Goal: Task Accomplishment & Management: Manage account settings

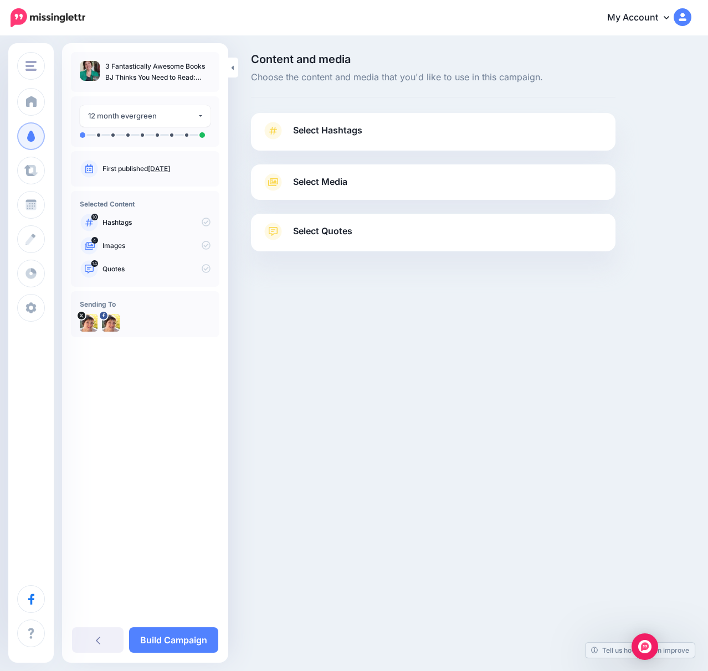
click at [334, 129] on span "Select Hashtags" at bounding box center [327, 130] width 69 height 15
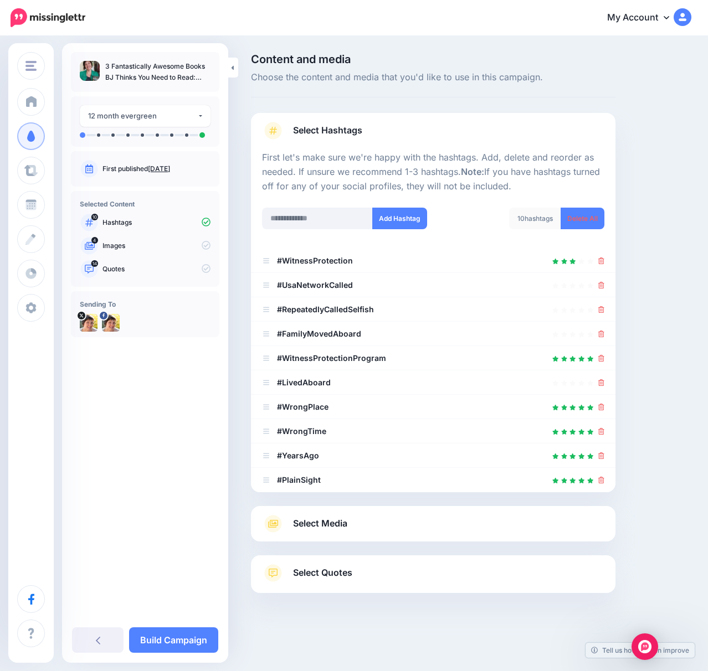
click at [608, 288] on li "#UsaNetworkCalled" at bounding box center [433, 285] width 365 height 24
click at [599, 287] on icon at bounding box center [601, 285] width 6 height 7
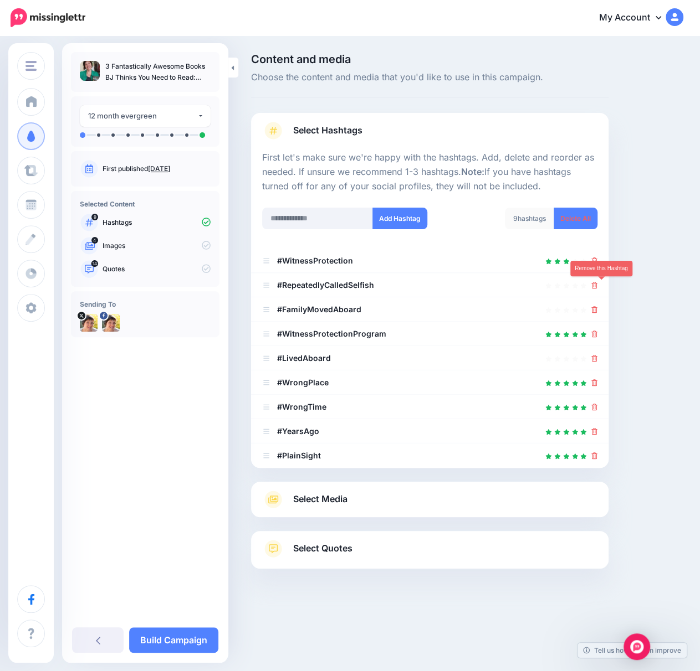
click at [597, 286] on icon at bounding box center [594, 285] width 6 height 7
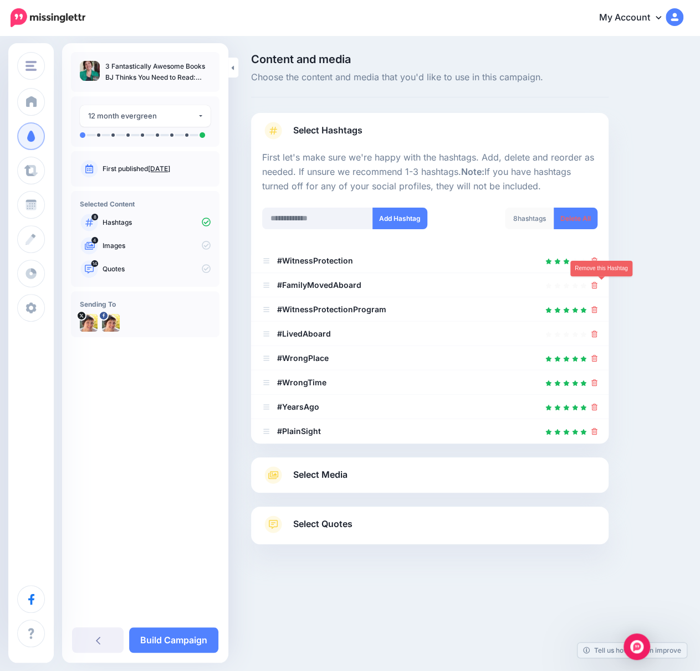
click at [597, 286] on icon at bounding box center [594, 285] width 6 height 7
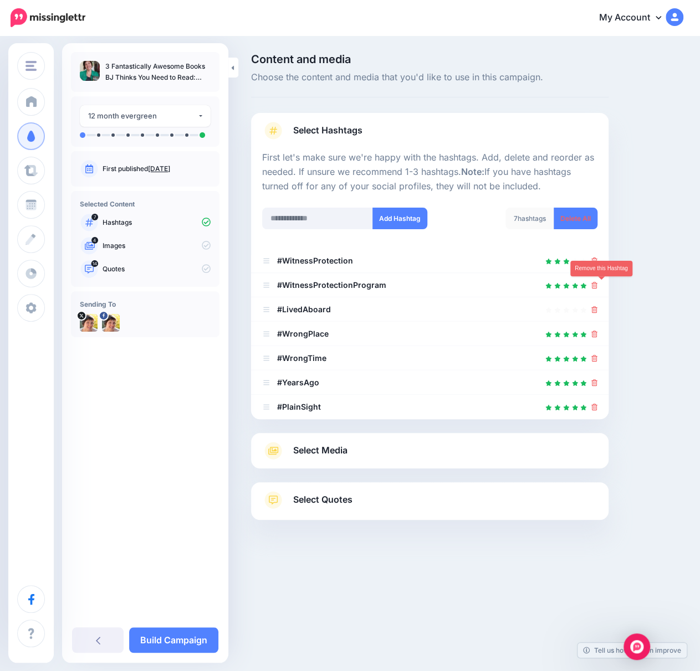
click at [597, 287] on icon at bounding box center [594, 285] width 6 height 7
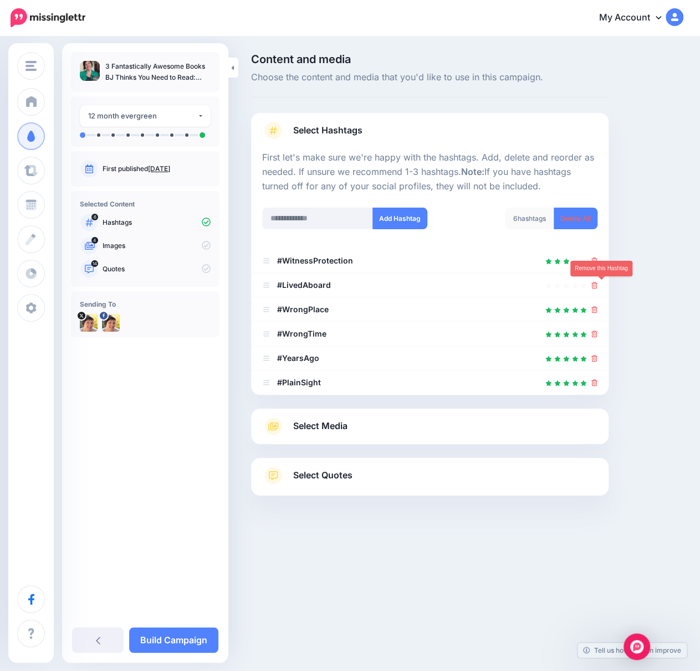
click at [597, 287] on icon at bounding box center [594, 285] width 6 height 7
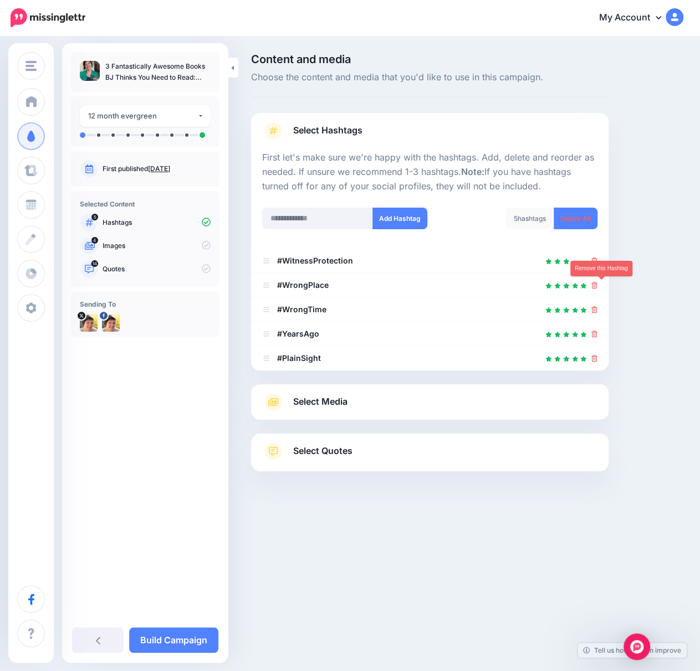
click at [597, 287] on icon at bounding box center [594, 285] width 6 height 7
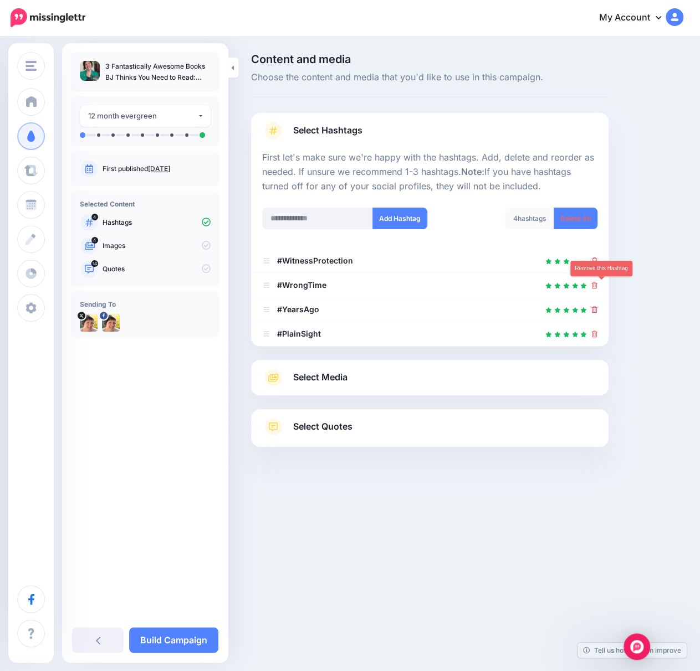
click at [597, 287] on icon at bounding box center [594, 285] width 6 height 7
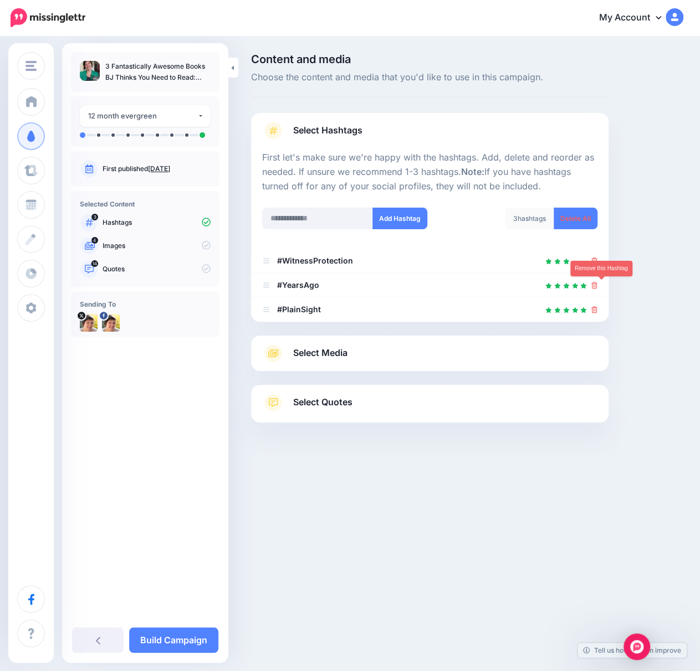
click at [597, 287] on icon at bounding box center [594, 285] width 6 height 7
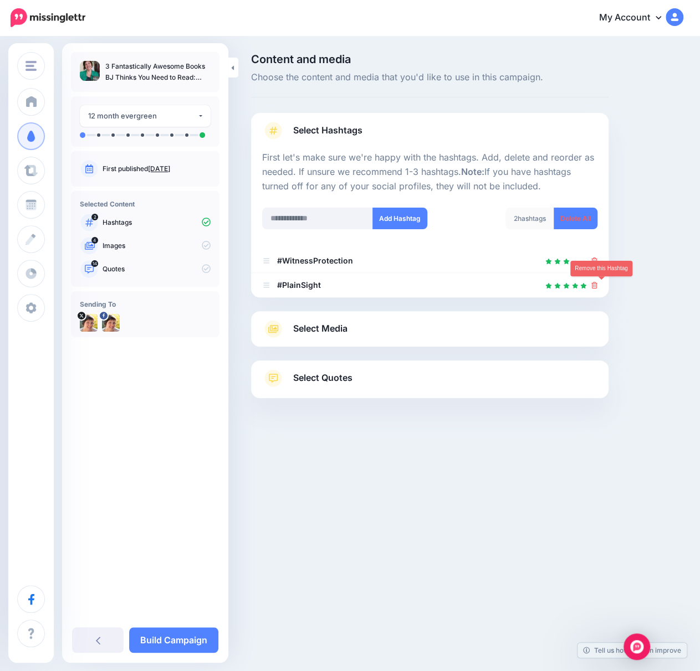
click at [597, 284] on icon at bounding box center [594, 285] width 6 height 7
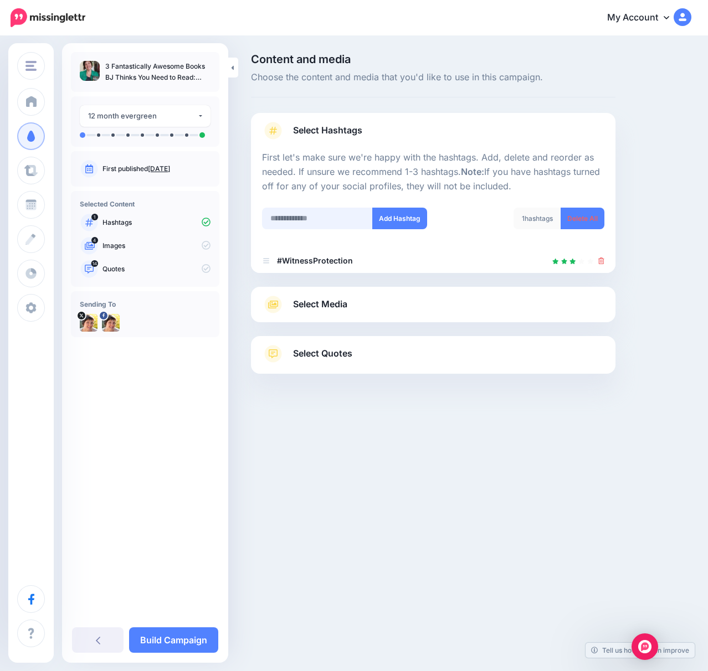
click at [310, 225] on input "text" at bounding box center [317, 219] width 111 height 22
type input "**********"
click at [414, 220] on button "Add Hashtag" at bounding box center [399, 219] width 55 height 22
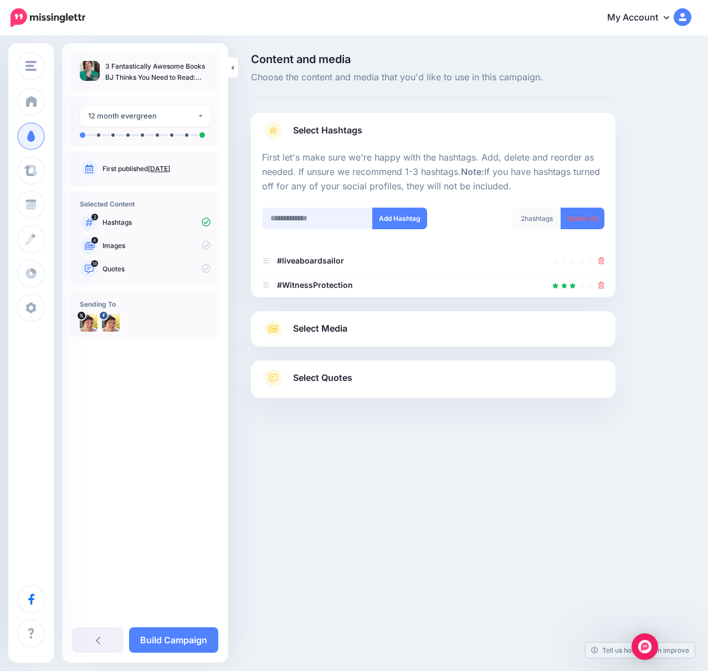
click at [297, 218] on input "text" at bounding box center [317, 219] width 111 height 22
type input "**********"
click at [398, 218] on button "Add Hashtag" at bounding box center [399, 219] width 55 height 22
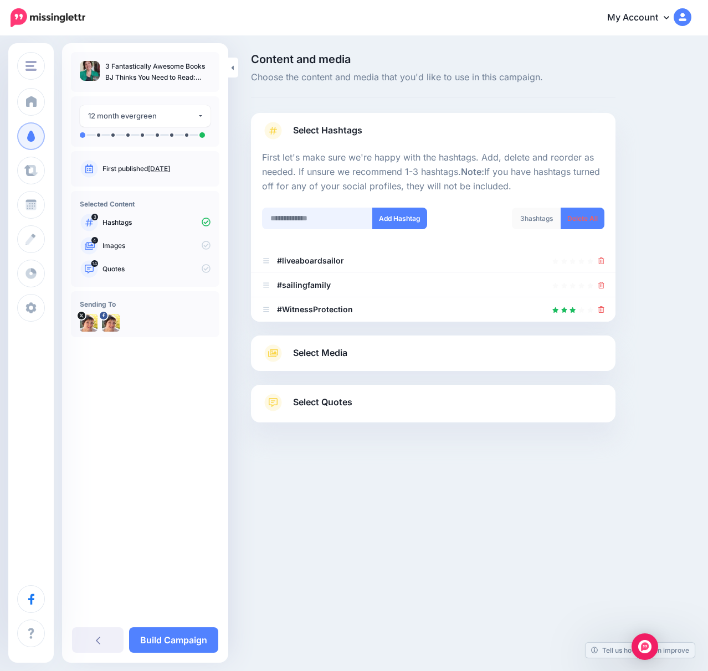
click at [279, 218] on input "text" at bounding box center [317, 219] width 111 height 22
type input "**********"
click at [399, 222] on button "Add Hashtag" at bounding box center [399, 219] width 55 height 22
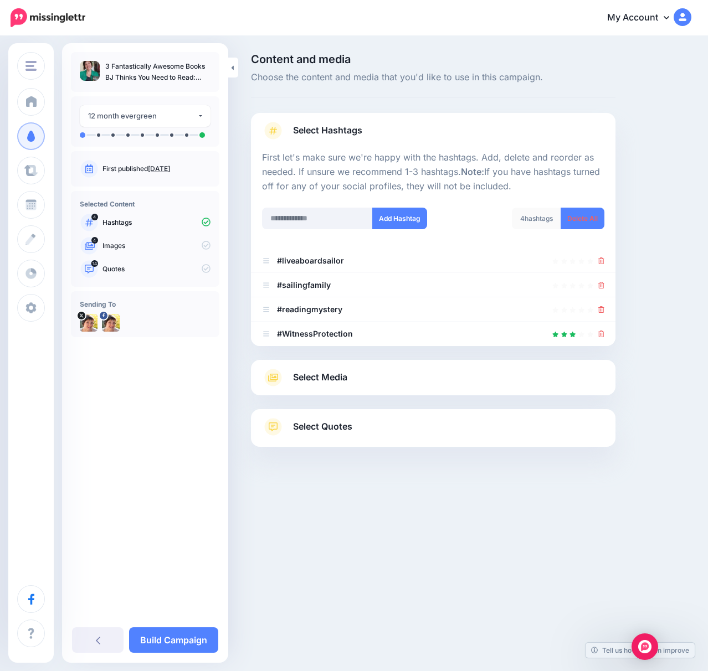
click at [602, 260] on icon at bounding box center [601, 261] width 6 height 7
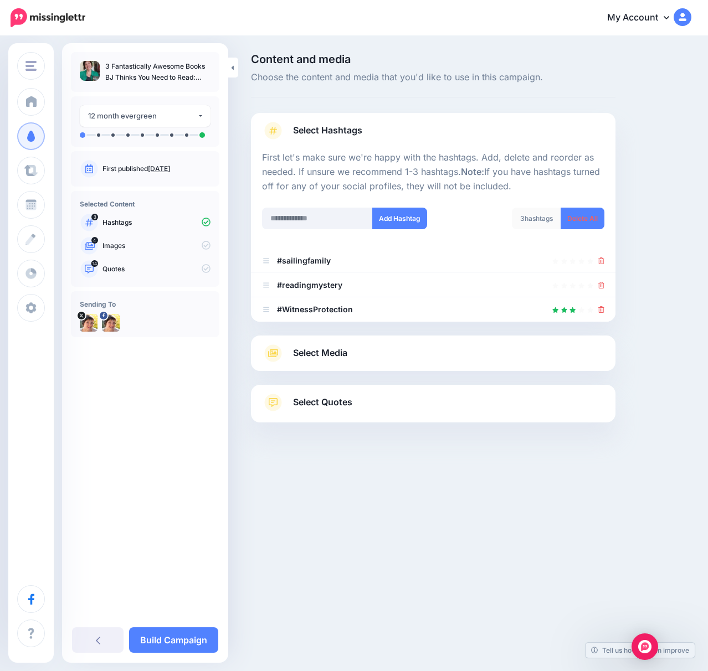
click at [485, 348] on link "Select Media" at bounding box center [433, 354] width 342 height 18
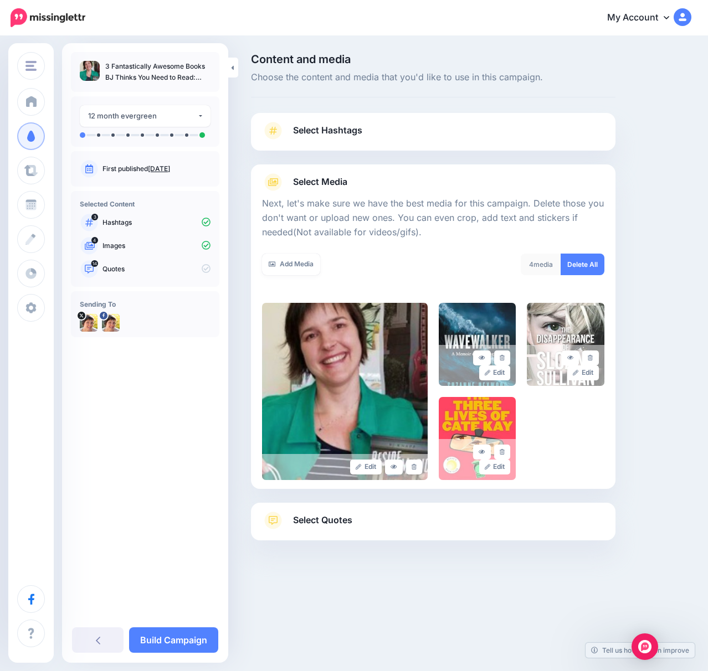
click at [417, 464] on link at bounding box center [414, 467] width 16 height 15
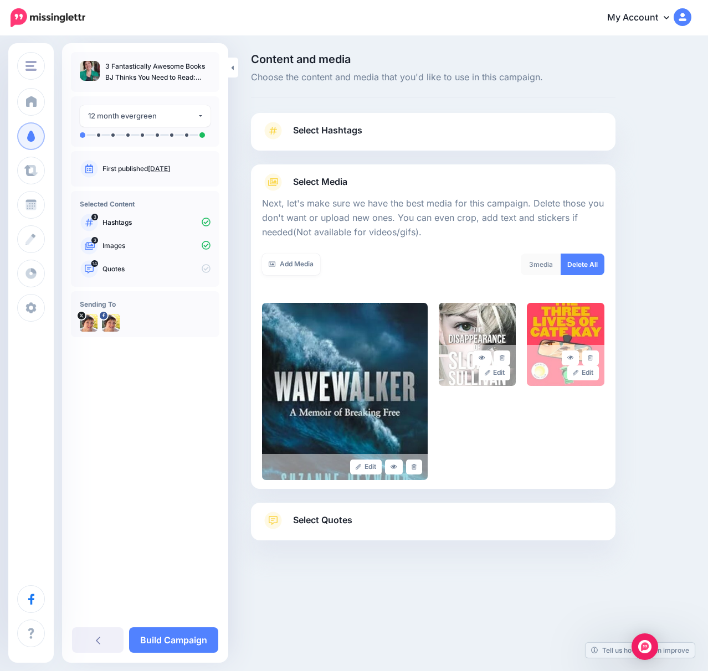
click at [385, 521] on link "Select Quotes" at bounding box center [433, 526] width 342 height 29
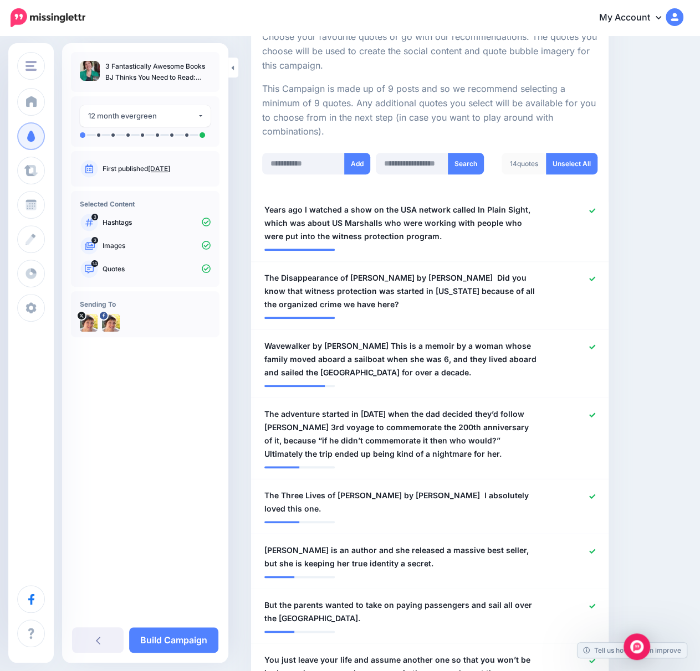
scroll to position [277, 0]
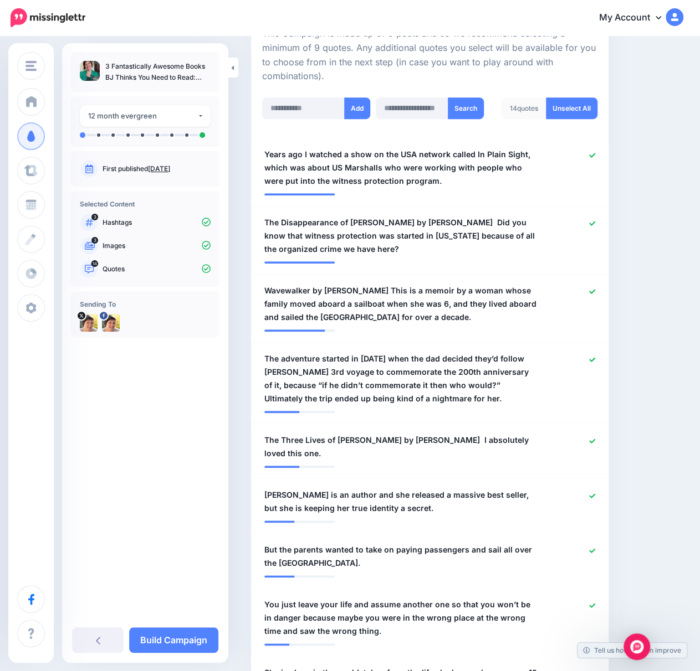
click at [595, 153] on icon at bounding box center [592, 155] width 6 height 4
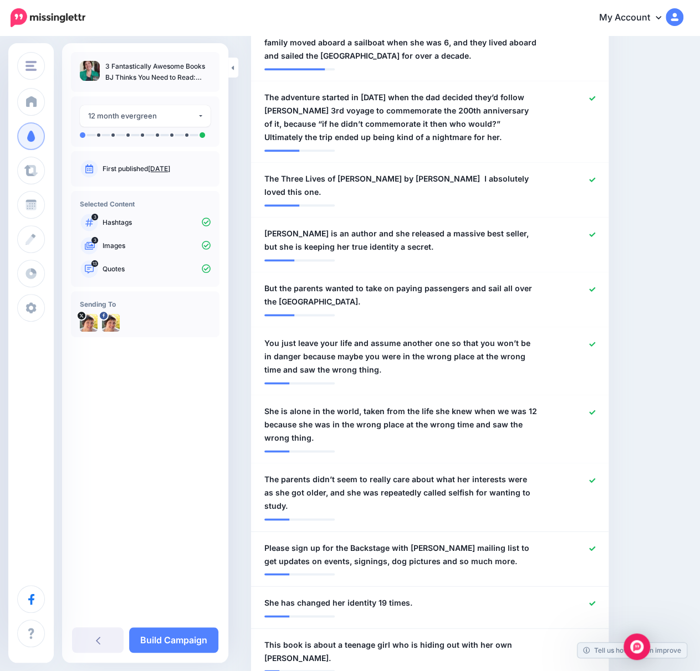
scroll to position [554, 0]
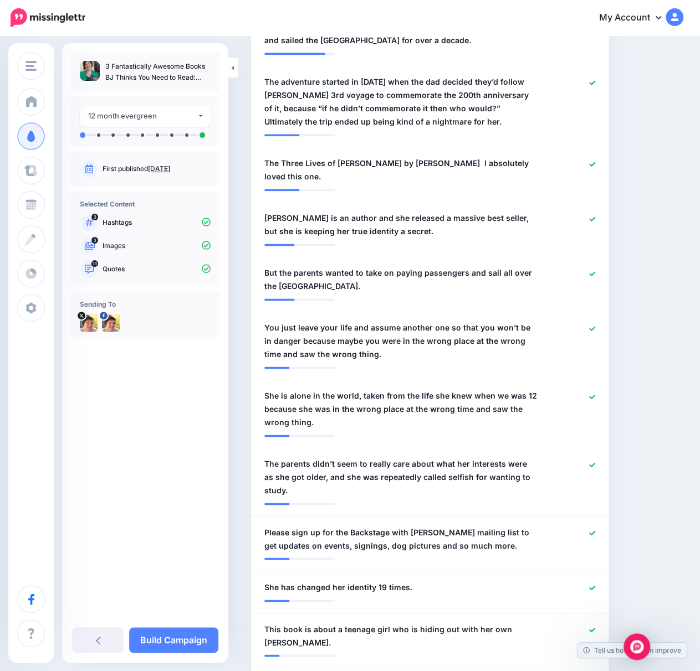
click at [595, 271] on icon at bounding box center [592, 274] width 6 height 6
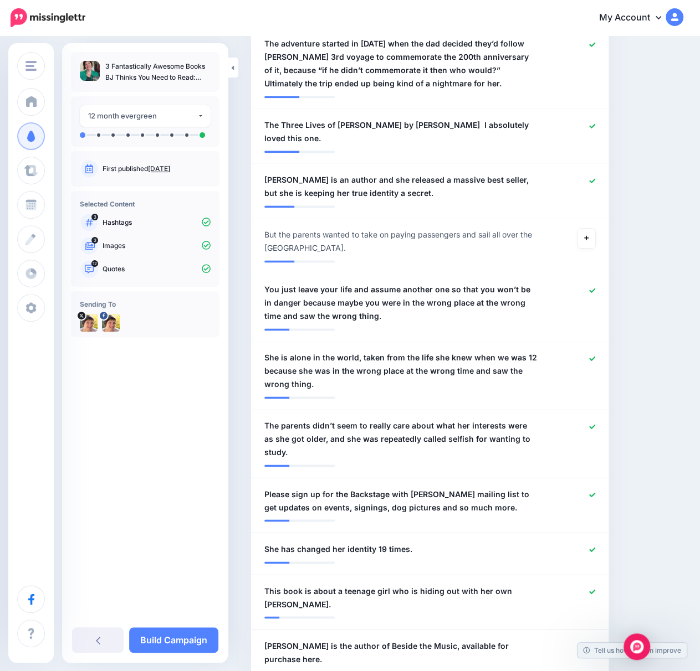
scroll to position [609, 0]
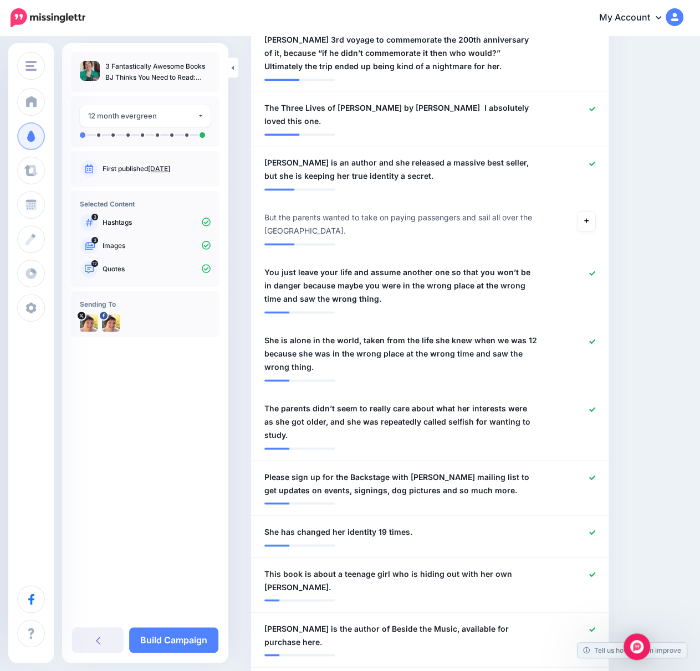
click at [595, 270] on icon at bounding box center [592, 273] width 6 height 6
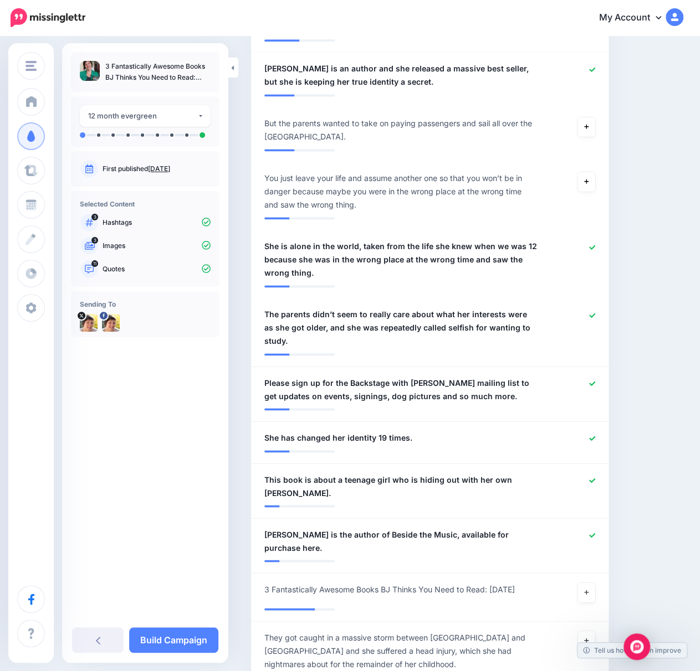
scroll to position [720, 0]
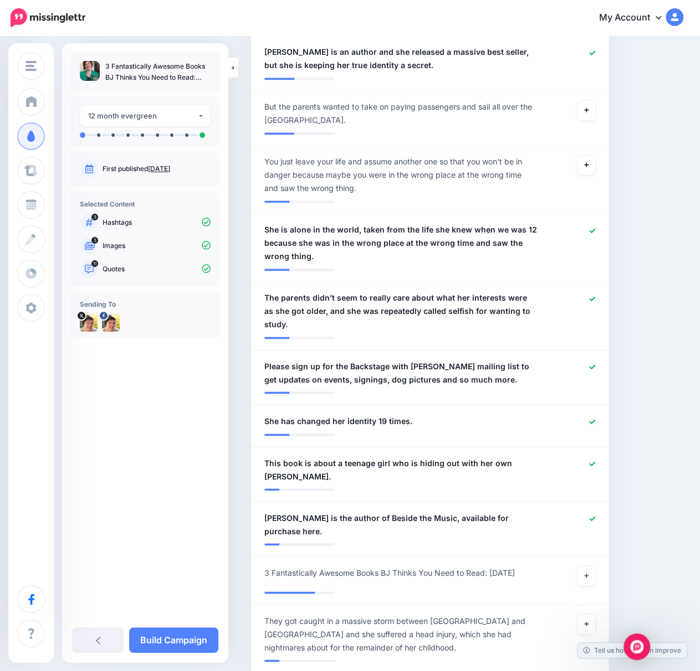
click at [595, 364] on icon at bounding box center [592, 367] width 6 height 6
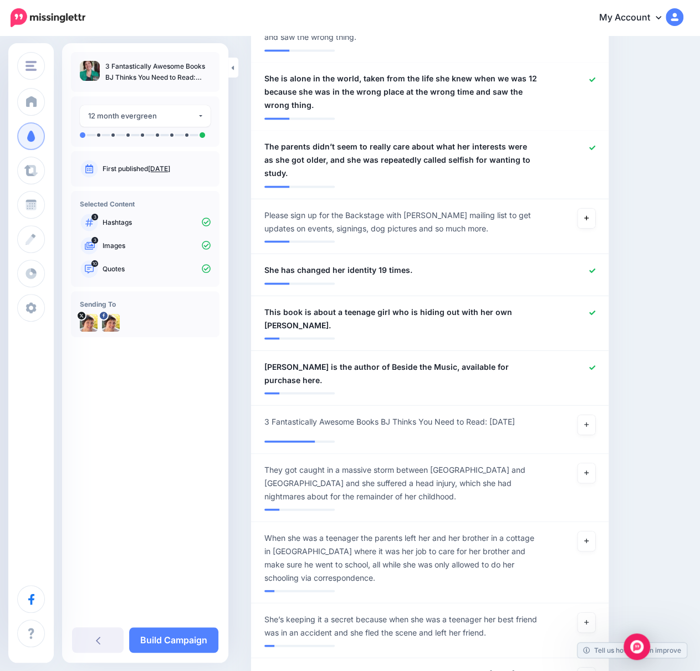
scroll to position [886, 0]
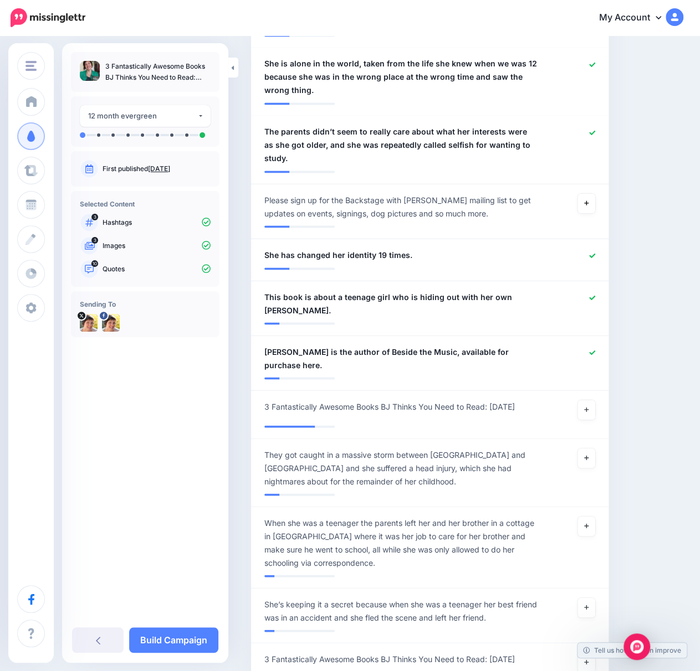
click at [599, 345] on div at bounding box center [575, 358] width 58 height 27
click at [595, 350] on icon at bounding box center [592, 353] width 6 height 6
click at [591, 400] on link at bounding box center [586, 410] width 18 height 20
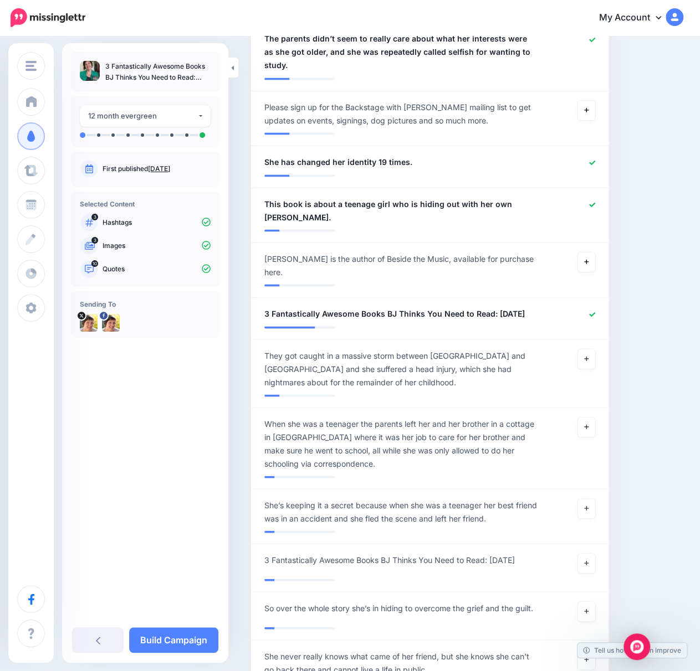
scroll to position [997, 0]
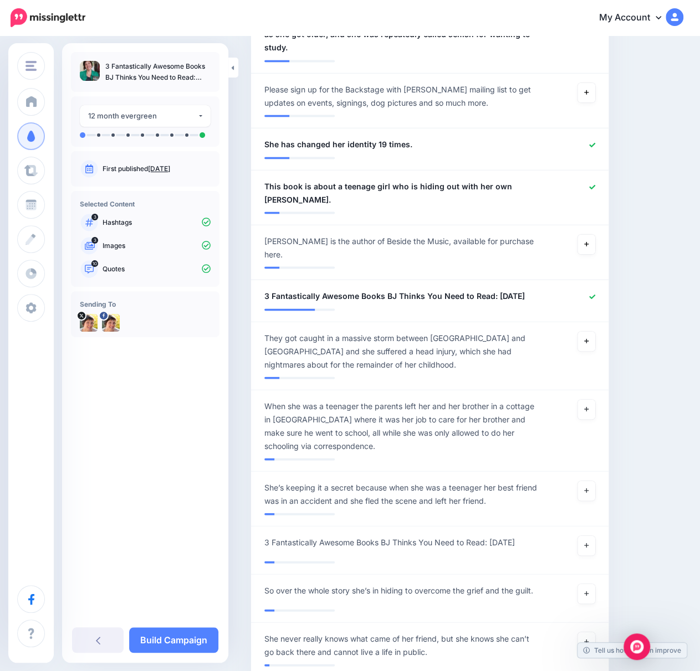
click at [588, 338] on icon at bounding box center [586, 341] width 4 height 6
click at [591, 481] on link at bounding box center [586, 491] width 18 height 20
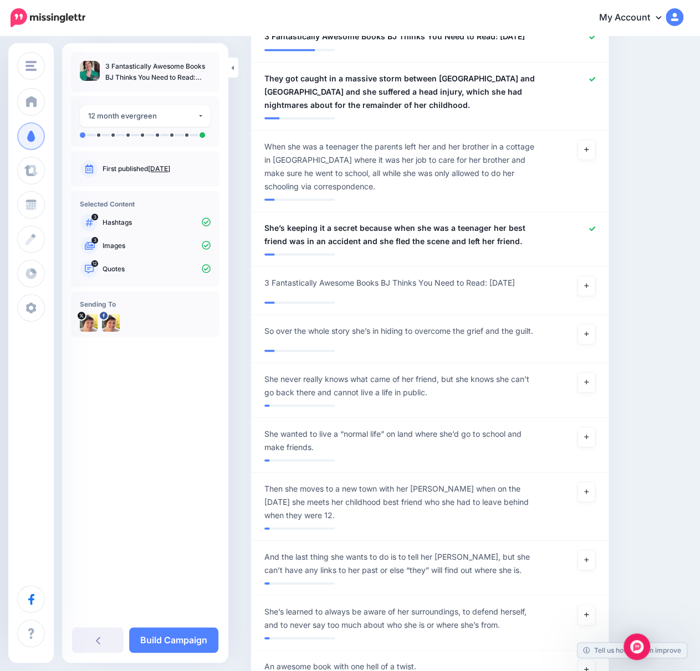
scroll to position [1274, 0]
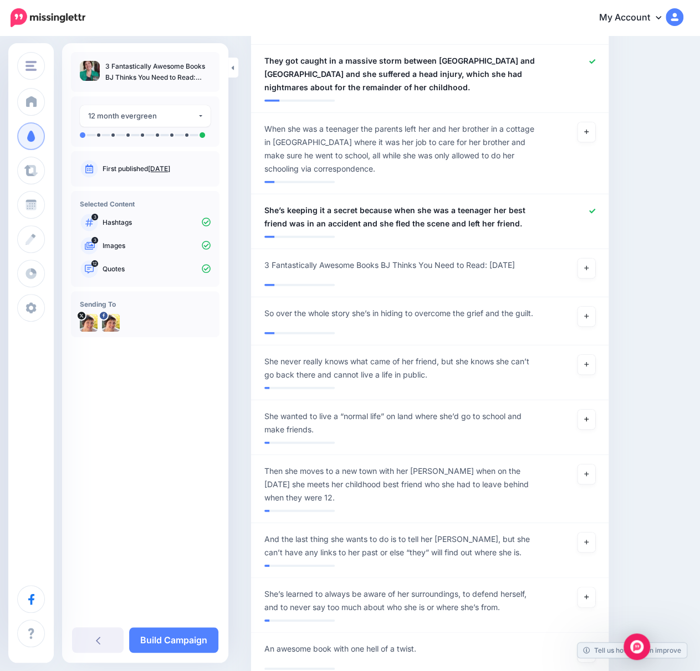
drag, startPoint x: 593, startPoint y: 363, endPoint x: 601, endPoint y: 362, distance: 7.2
click at [593, 410] on link at bounding box center [586, 420] width 18 height 20
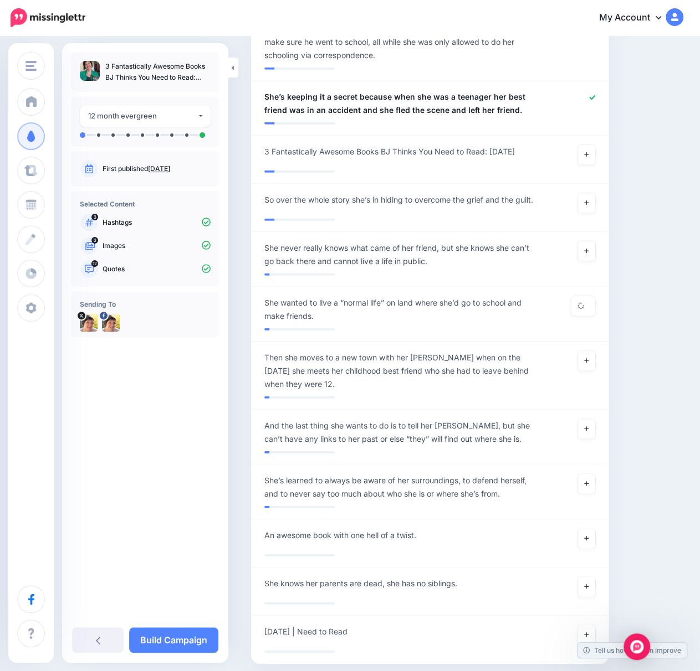
scroll to position [1392, 0]
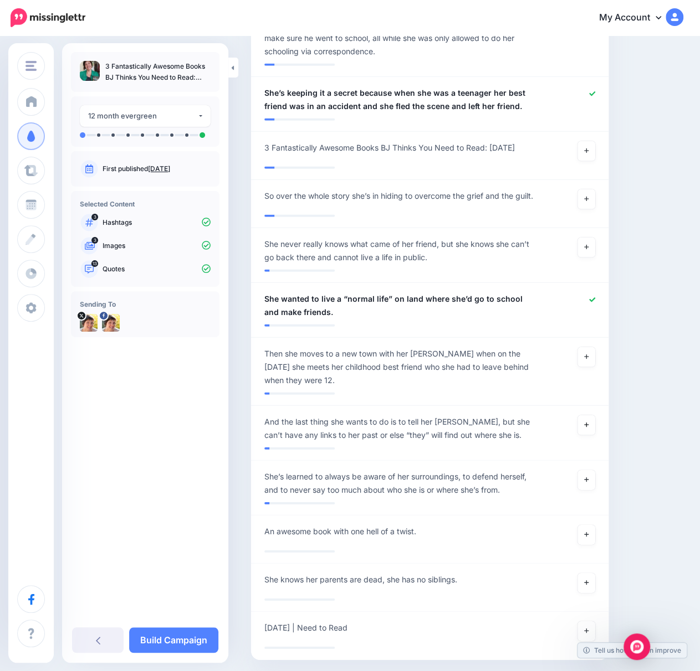
click at [588, 415] on link at bounding box center [586, 425] width 18 height 20
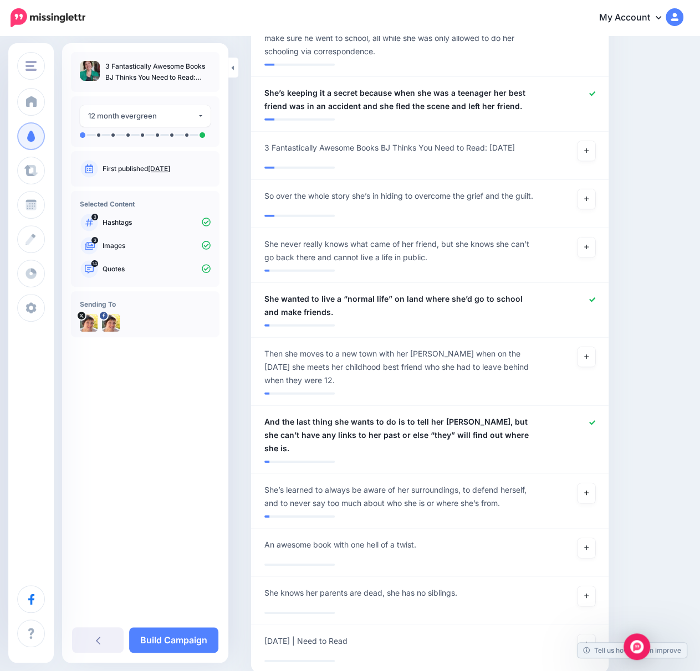
click at [588, 490] on icon at bounding box center [586, 493] width 4 height 6
click at [594, 538] on link at bounding box center [586, 548] width 18 height 20
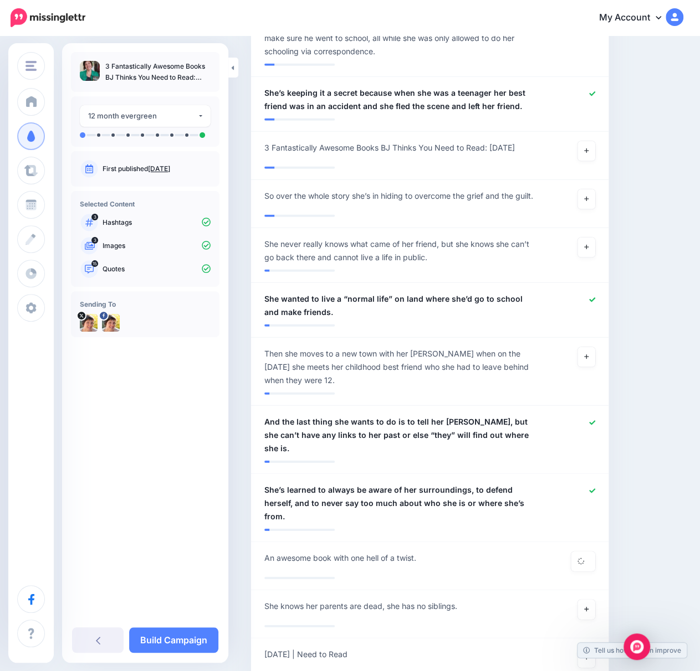
scroll to position [1386, 0]
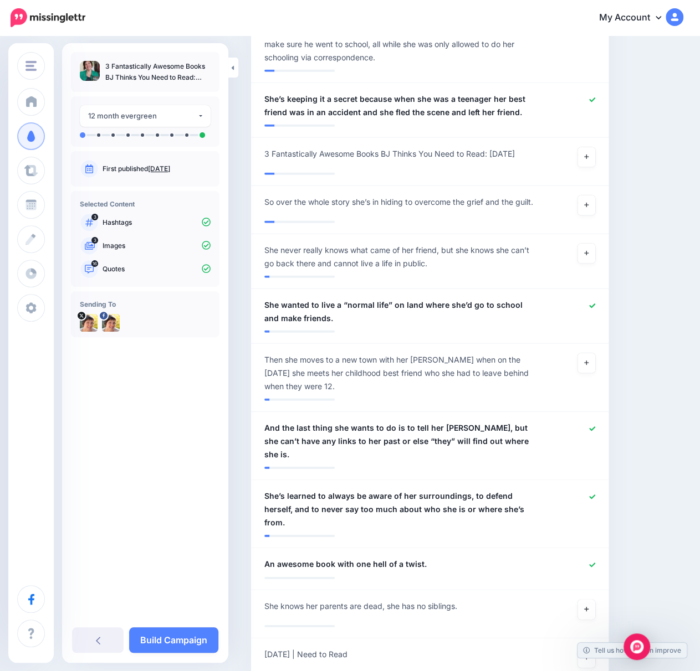
click at [170, 643] on link "Build Campaign" at bounding box center [173, 640] width 89 height 25
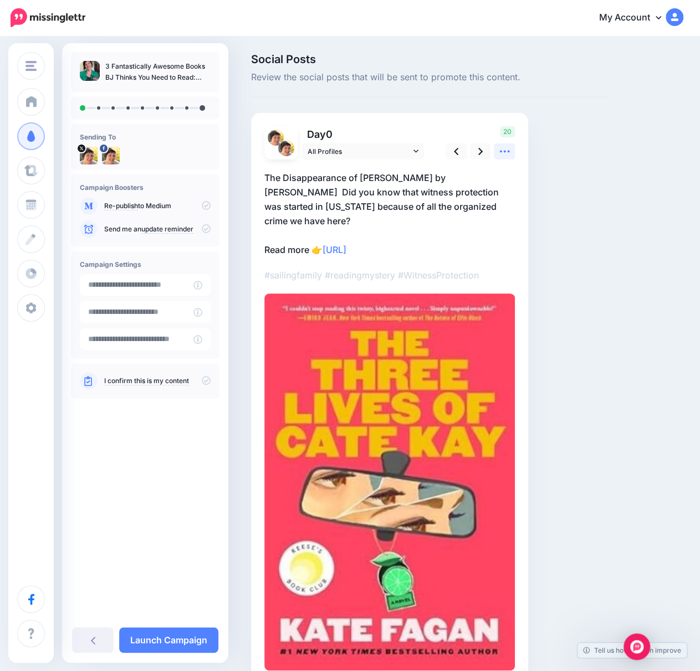
click at [502, 153] on icon at bounding box center [505, 152] width 12 height 12
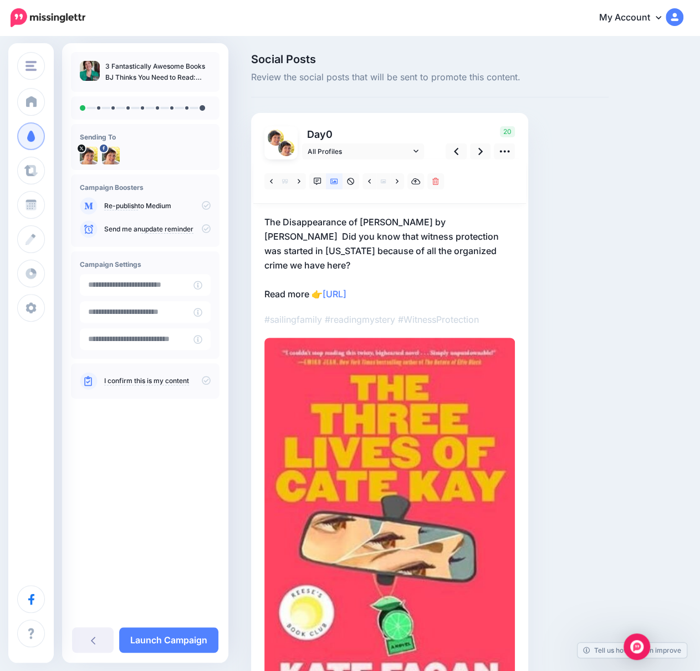
click at [430, 277] on p "The Disappearance of [PERSON_NAME] by [PERSON_NAME] Did you know that witness p…" at bounding box center [389, 258] width 250 height 86
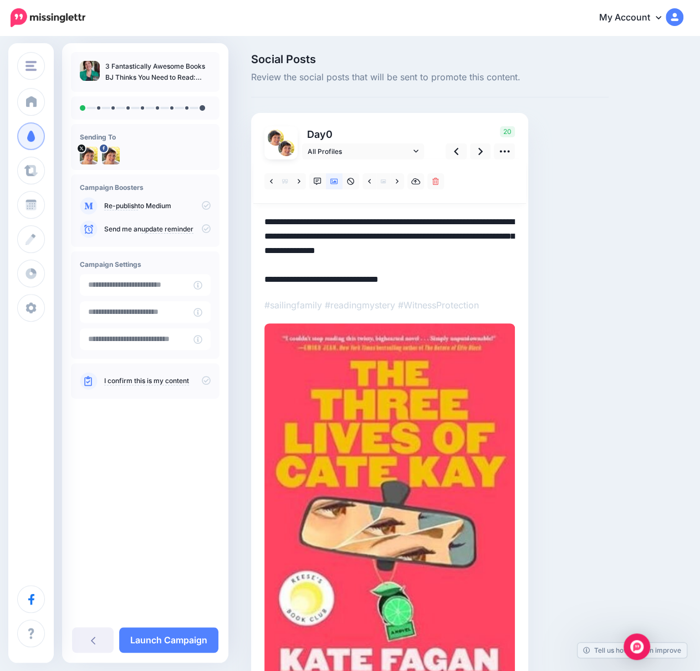
drag, startPoint x: 420, startPoint y: 279, endPoint x: 328, endPoint y: 275, distance: 92.0
click at [328, 275] on textarea "**********" at bounding box center [389, 251] width 250 height 72
paste textarea "**********"
click at [296, 179] on link at bounding box center [299, 181] width 14 height 16
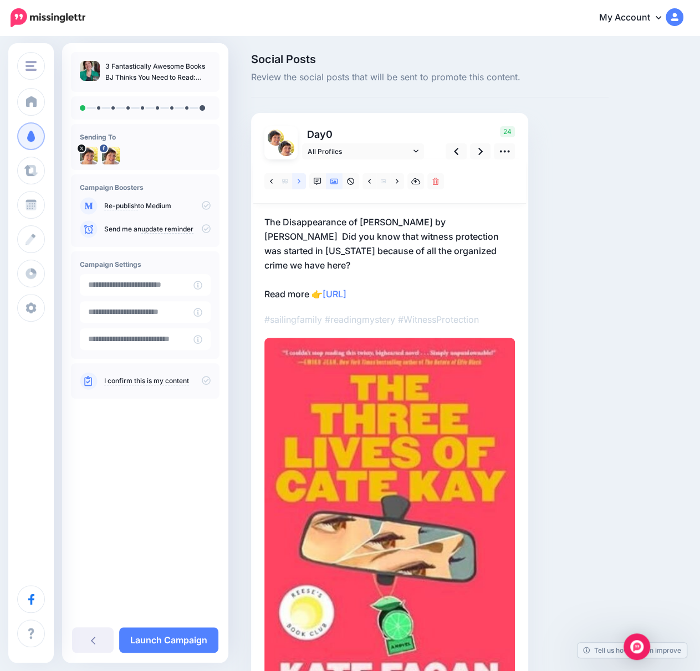
click at [299, 186] on link at bounding box center [299, 181] width 14 height 16
click at [301, 182] on link at bounding box center [299, 181] width 14 height 16
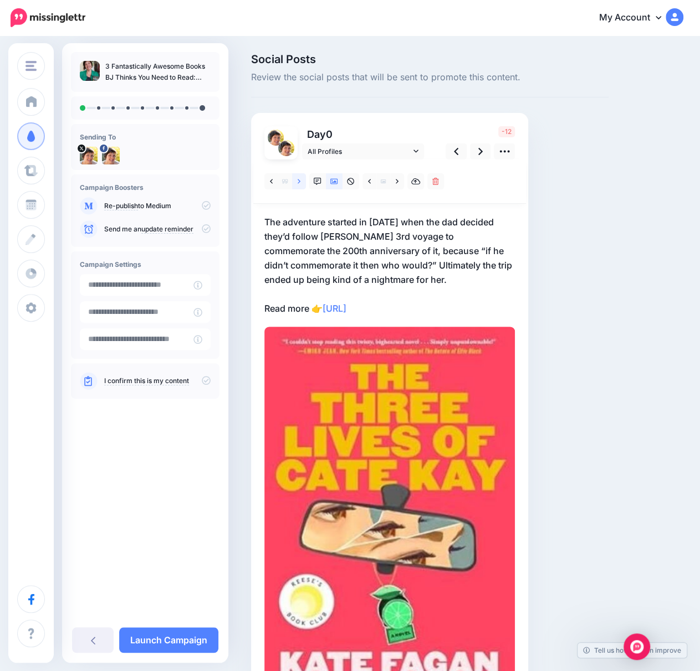
click at [301, 182] on link at bounding box center [299, 181] width 14 height 16
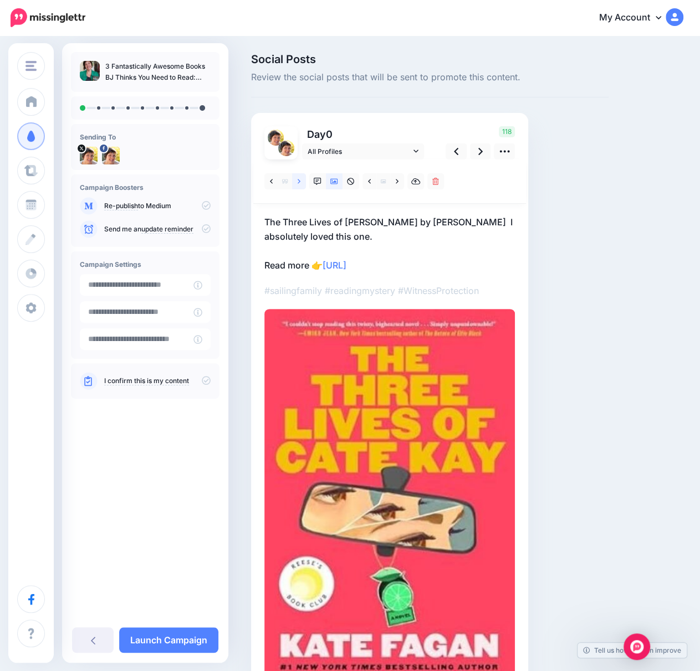
click at [301, 182] on link at bounding box center [299, 181] width 14 height 16
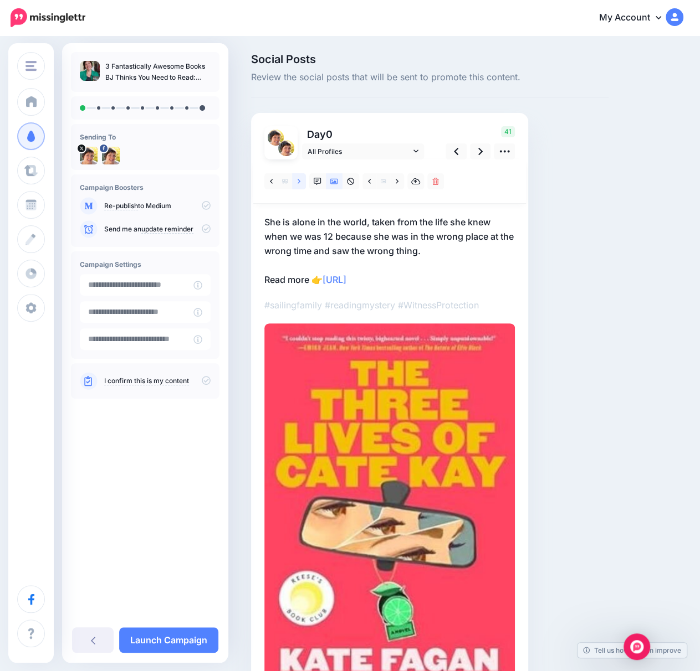
click at [301, 181] on link at bounding box center [299, 181] width 14 height 16
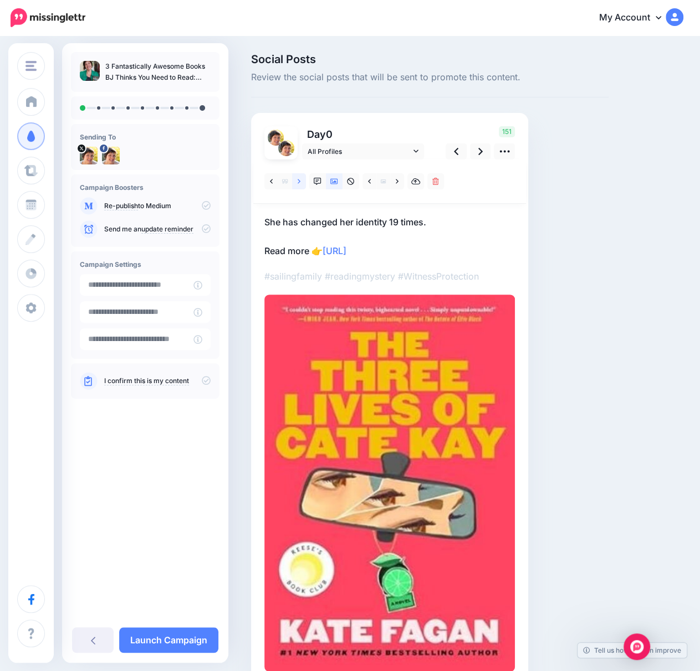
click at [301, 181] on link at bounding box center [299, 181] width 14 height 16
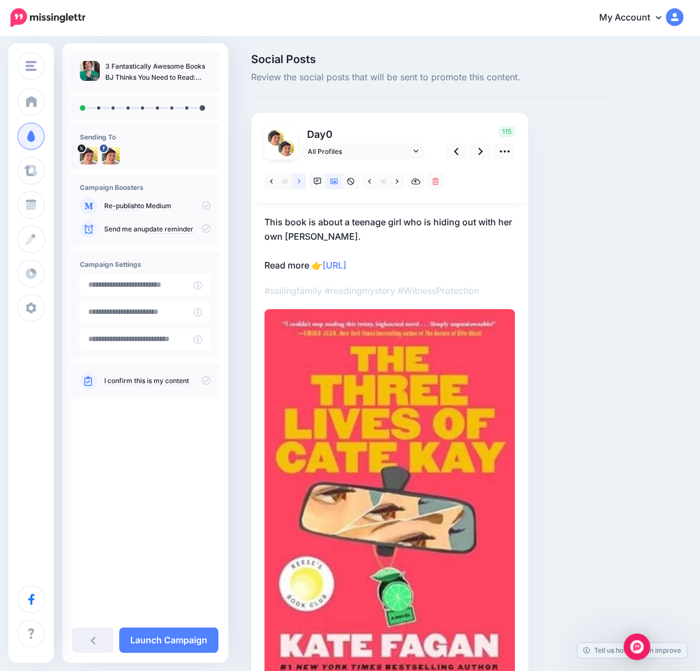
click at [301, 180] on link at bounding box center [299, 181] width 14 height 16
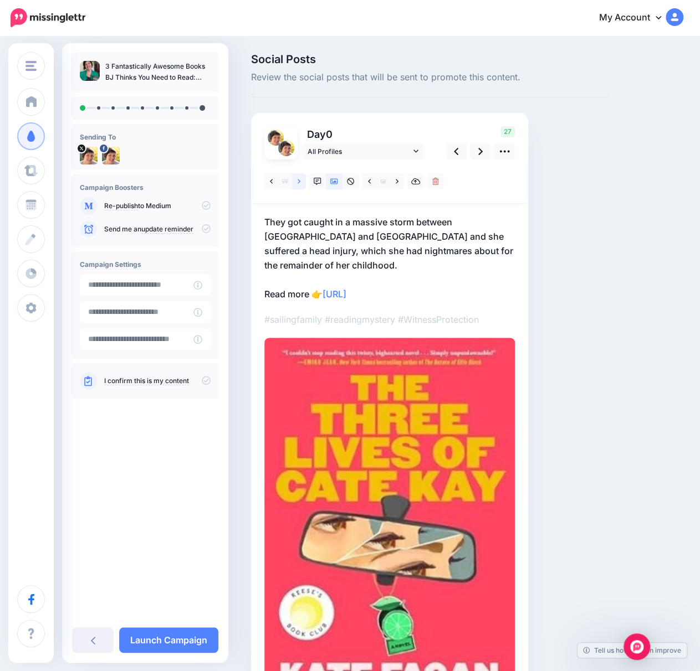
click at [301, 180] on link at bounding box center [299, 181] width 14 height 16
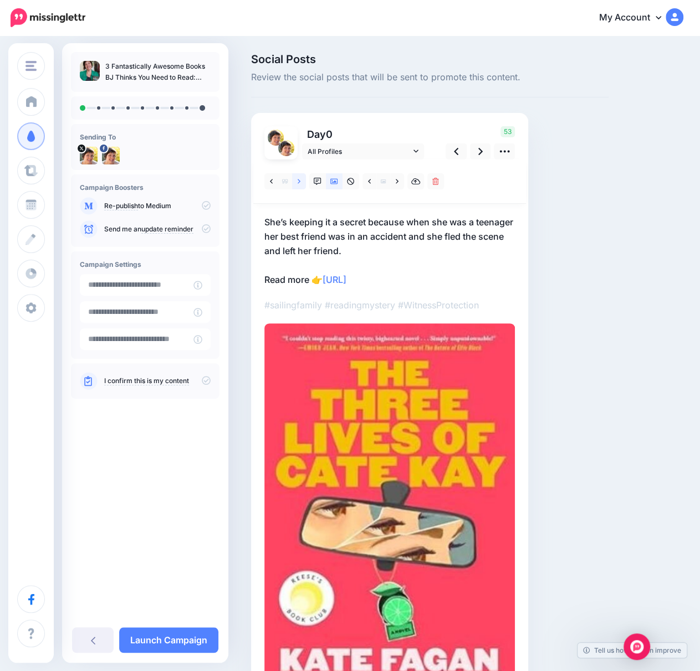
click at [301, 179] on link at bounding box center [299, 181] width 14 height 16
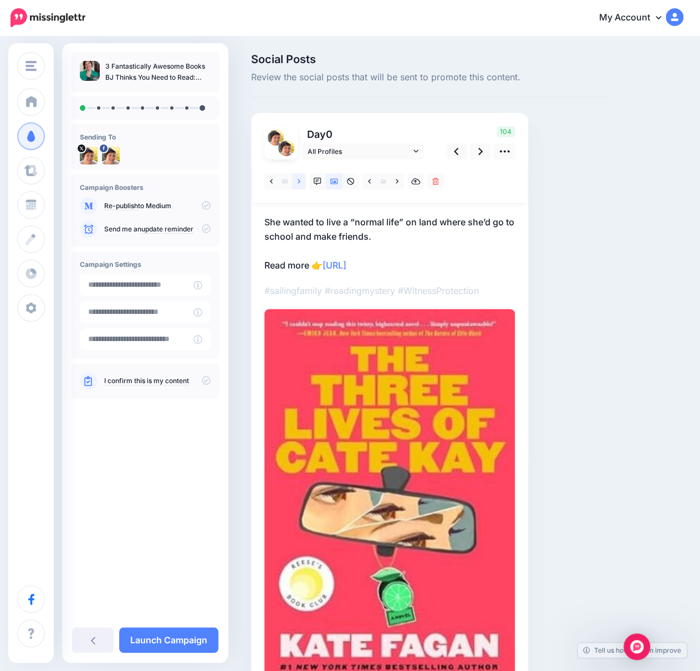
click at [301, 179] on link at bounding box center [299, 181] width 14 height 16
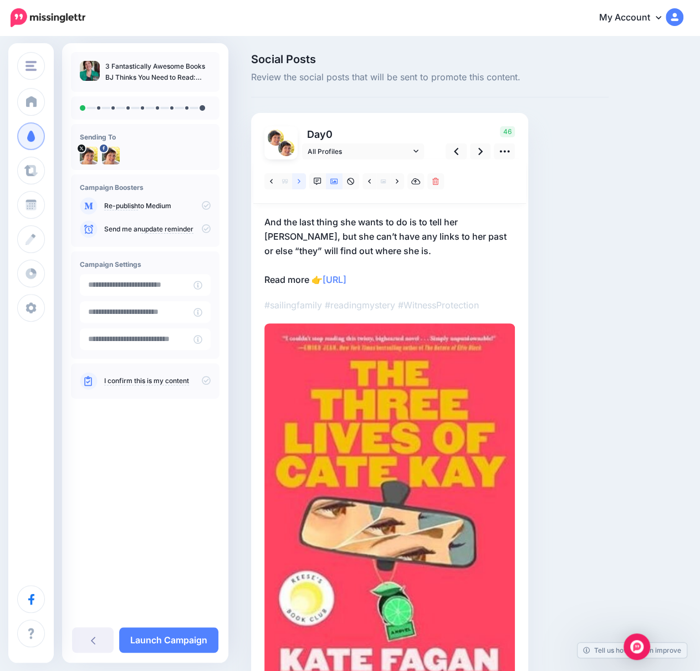
click at [301, 179] on link at bounding box center [299, 181] width 14 height 16
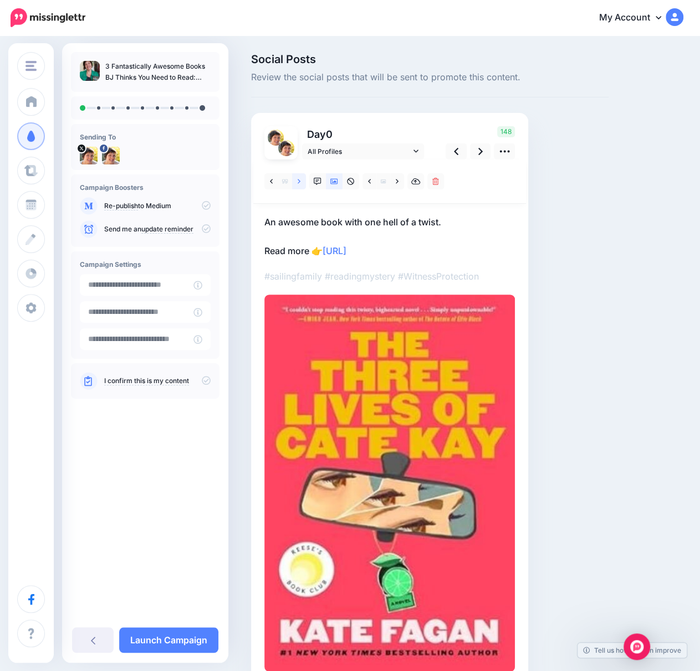
click at [301, 178] on link at bounding box center [299, 181] width 14 height 16
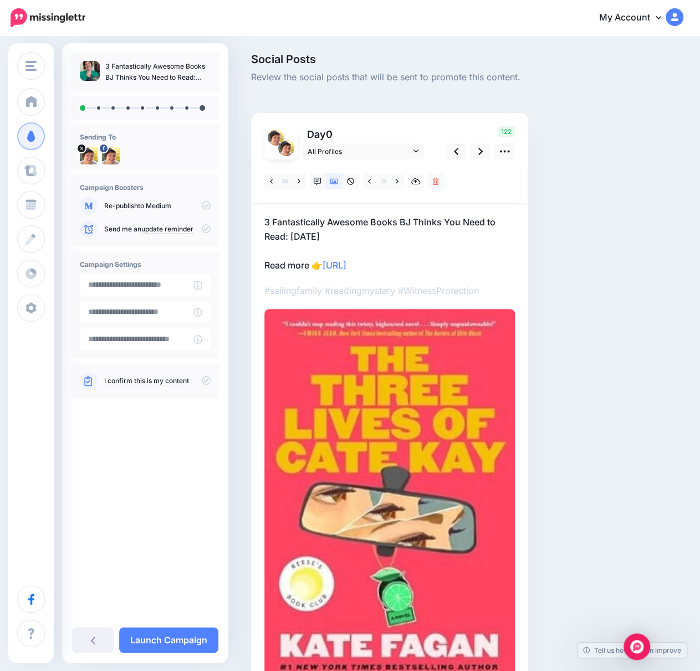
click at [430, 259] on p "3 Fantastically Awesome Books BJ Thinks You Need to Read: [DATE] Read more 👉 [U…" at bounding box center [389, 244] width 250 height 58
drag, startPoint x: 429, startPoint y: 263, endPoint x: 328, endPoint y: 262, distance: 100.8
click at [328, 262] on textarea "**********" at bounding box center [389, 244] width 250 height 58
paste textarea "**********"
click at [429, 264] on textarea "**********" at bounding box center [389, 244] width 250 height 58
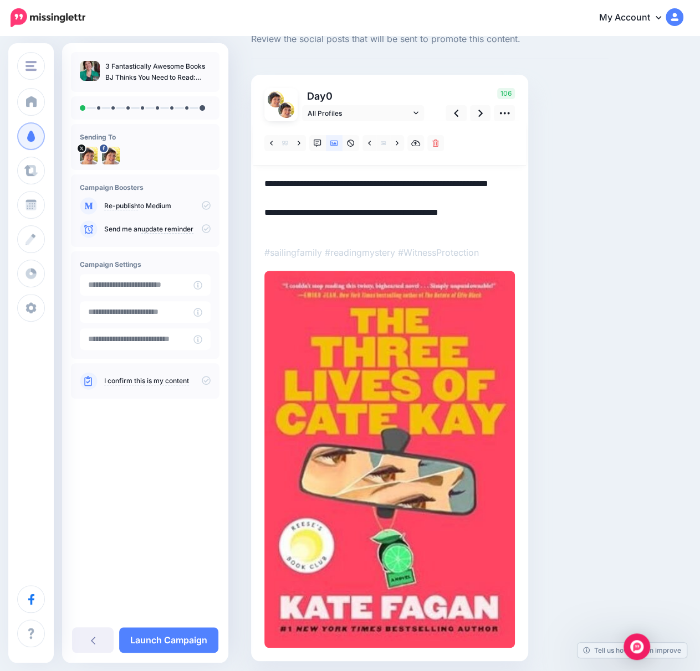
scroll to position [78, 0]
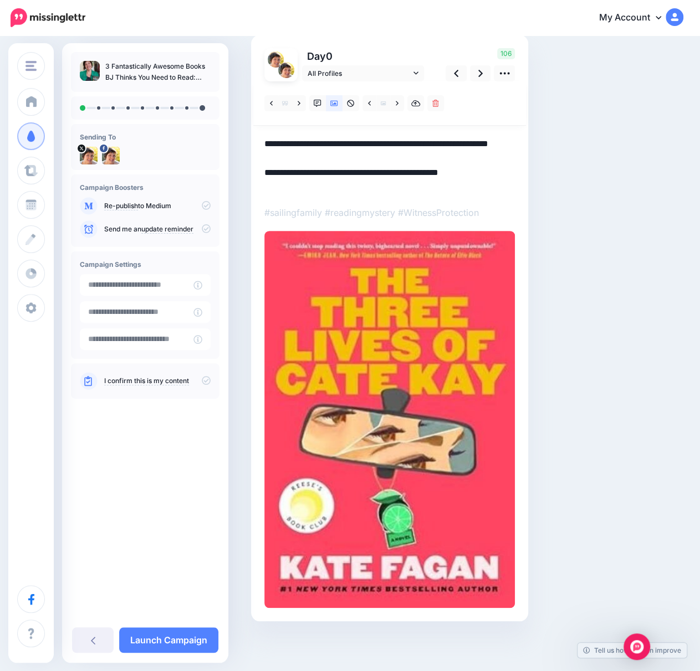
drag, startPoint x: 510, startPoint y: 188, endPoint x: 327, endPoint y: 187, distance: 182.8
click at [327, 187] on textarea "**********" at bounding box center [389, 166] width 250 height 58
click at [481, 71] on icon at bounding box center [480, 74] width 4 height 12
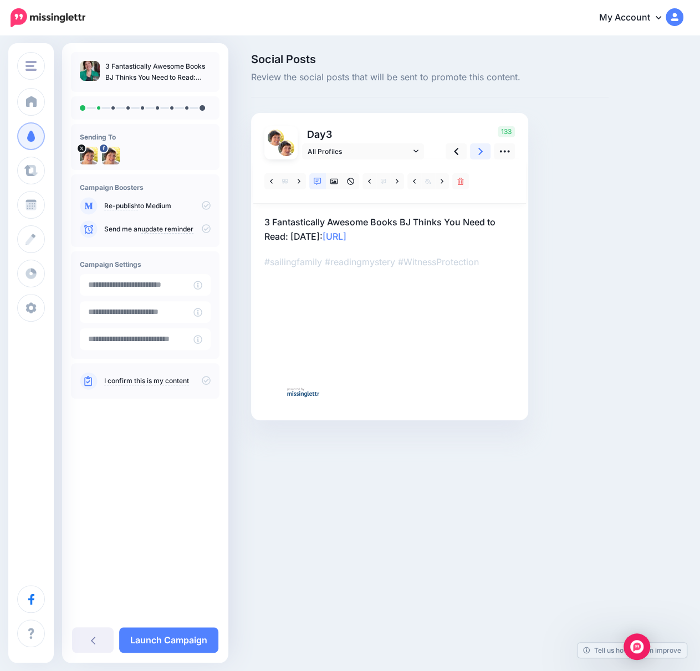
scroll to position [0, 0]
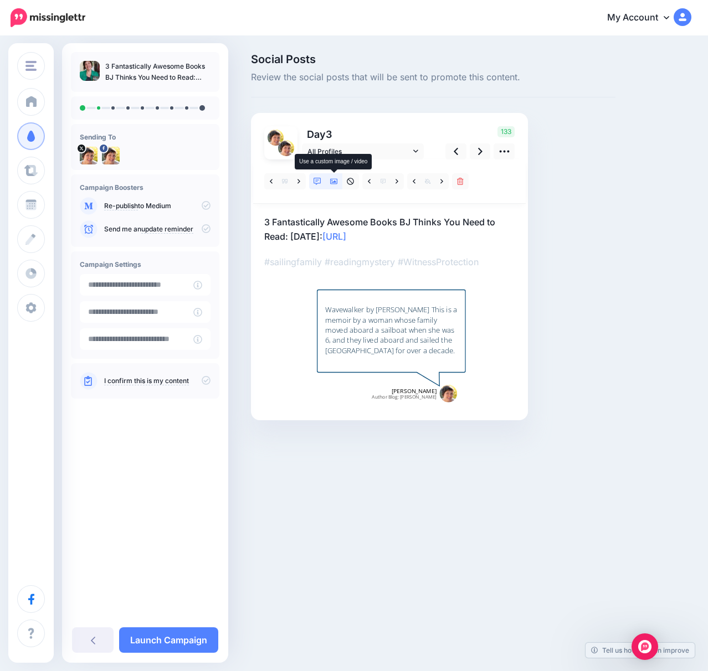
click at [334, 182] on icon at bounding box center [334, 182] width 8 height 6
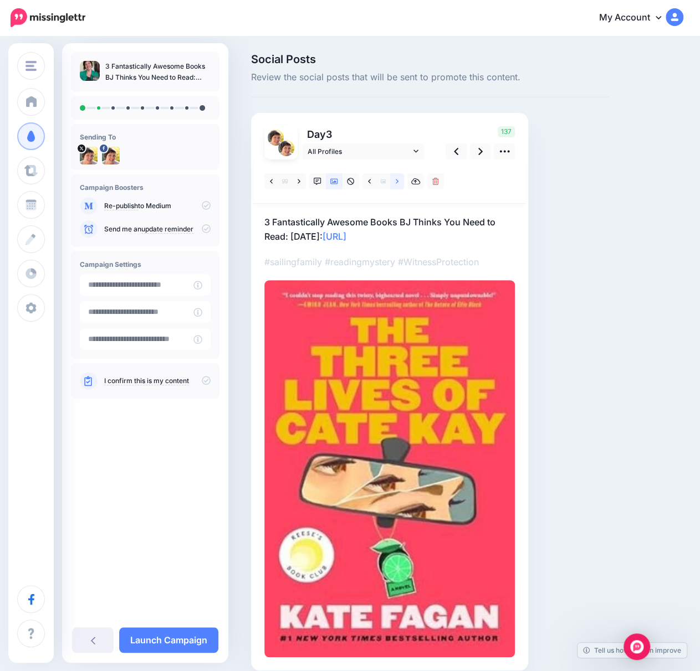
click at [398, 180] on icon at bounding box center [397, 182] width 3 height 8
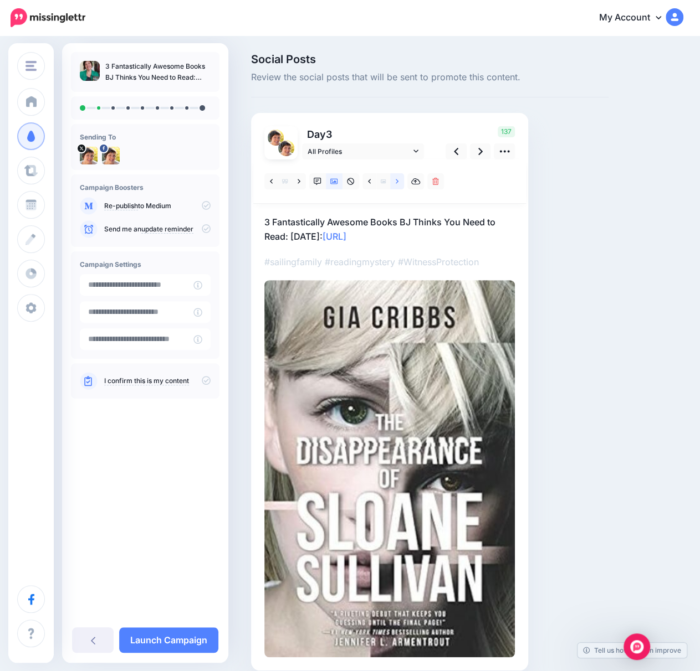
click at [398, 180] on icon at bounding box center [397, 182] width 3 height 8
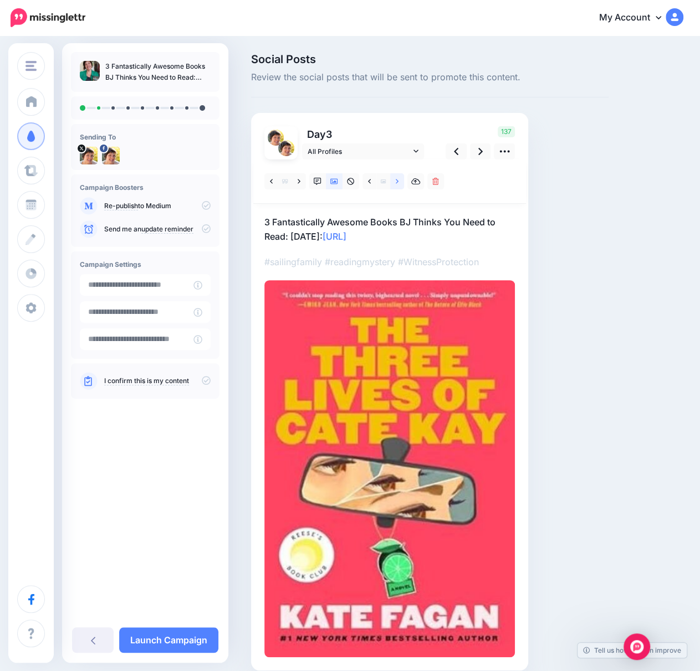
click at [398, 180] on icon at bounding box center [397, 182] width 3 height 8
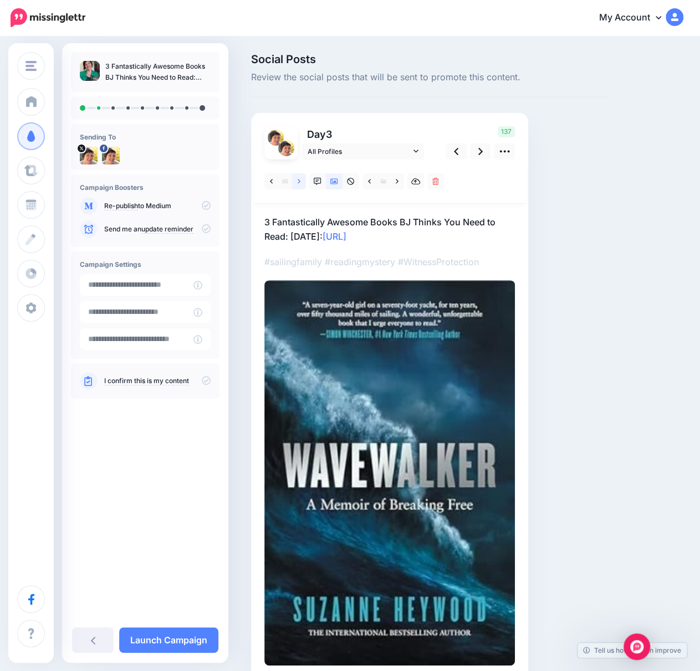
click at [297, 184] on icon at bounding box center [298, 182] width 3 height 8
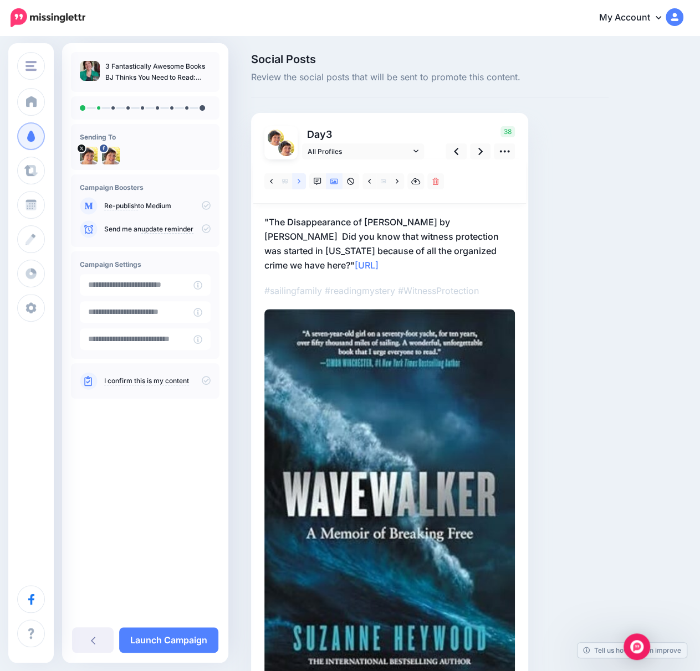
click at [297, 184] on icon at bounding box center [298, 182] width 3 height 8
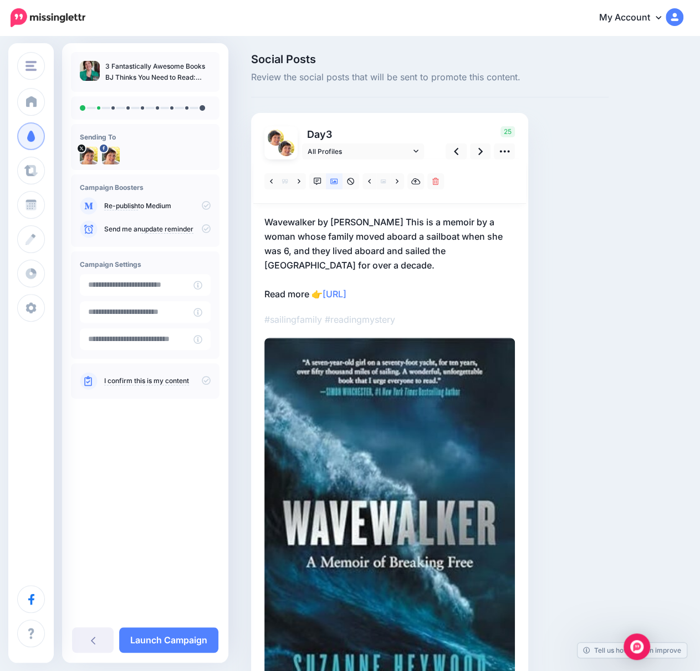
click at [419, 288] on p "Wavewalker by [PERSON_NAME] This is a memoir by a woman whose family moved aboa…" at bounding box center [389, 258] width 250 height 86
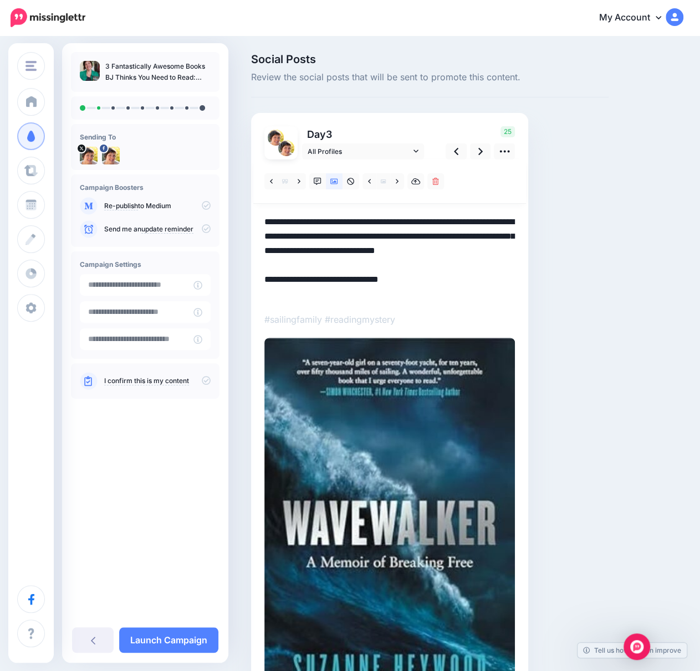
drag, startPoint x: 418, startPoint y: 293, endPoint x: 326, endPoint y: 289, distance: 92.0
click at [326, 289] on textarea "**********" at bounding box center [389, 258] width 250 height 86
paste textarea "**********"
click at [480, 151] on icon at bounding box center [480, 152] width 4 height 12
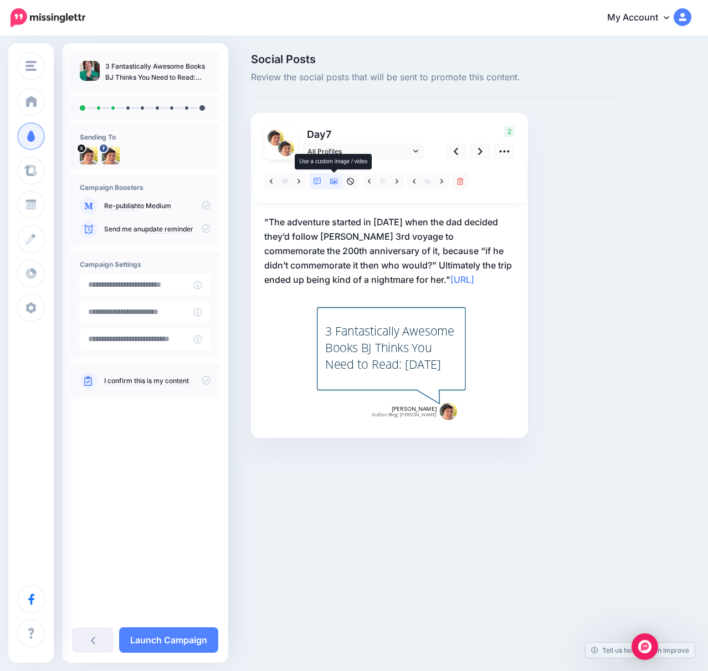
click at [336, 181] on icon at bounding box center [334, 182] width 8 height 8
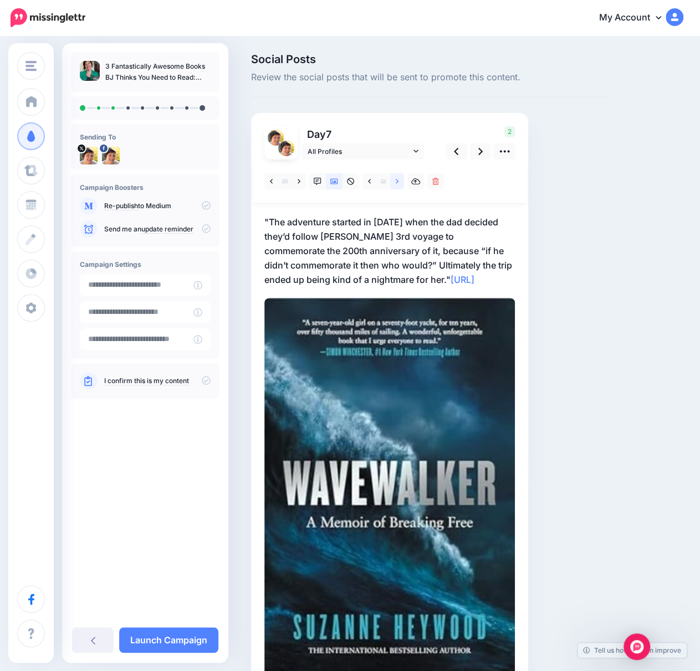
click at [396, 181] on icon at bounding box center [397, 182] width 3 height 8
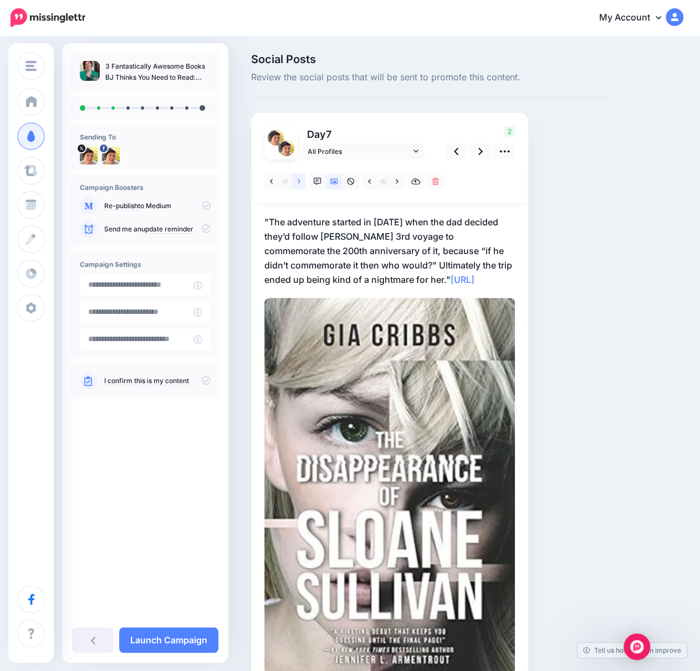
click at [295, 179] on link at bounding box center [299, 181] width 14 height 16
click at [299, 182] on icon at bounding box center [298, 181] width 3 height 4
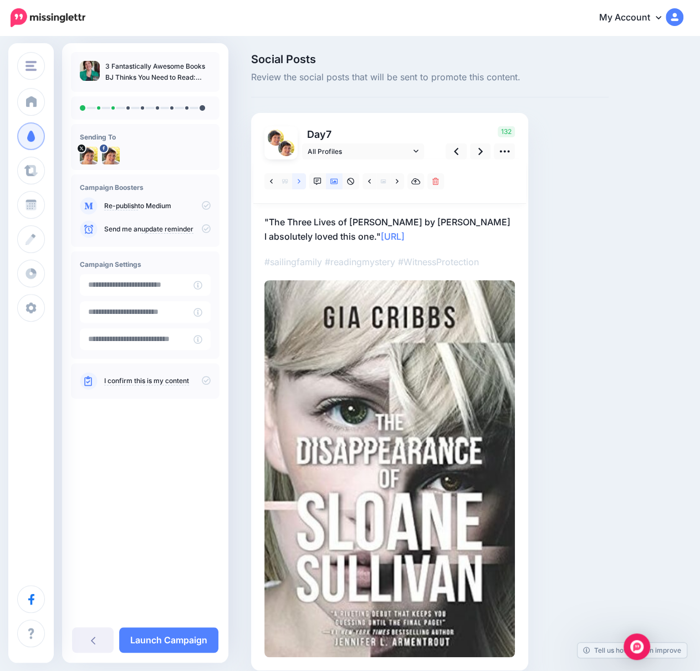
click at [299, 182] on icon at bounding box center [298, 181] width 3 height 4
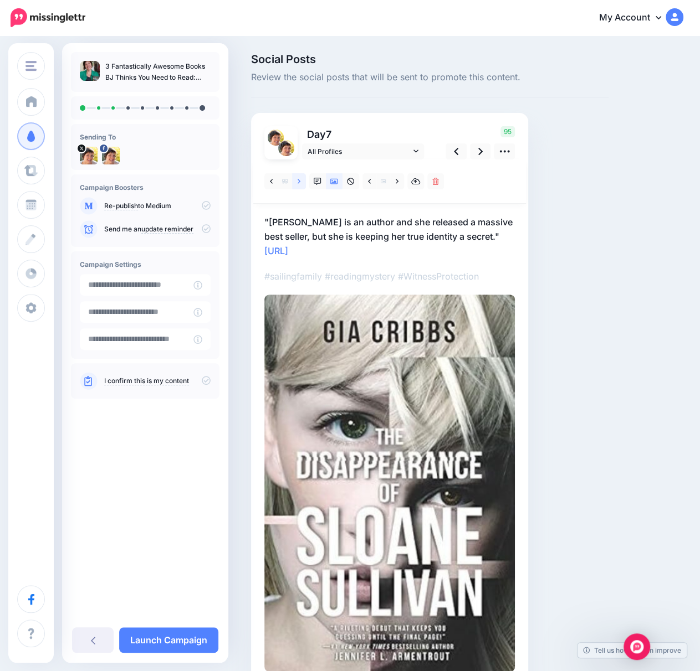
click at [299, 182] on icon at bounding box center [298, 181] width 3 height 4
click at [356, 258] on p ""She is alone in the world, taken from the life she knew when we was 12 because…" at bounding box center [389, 236] width 250 height 43
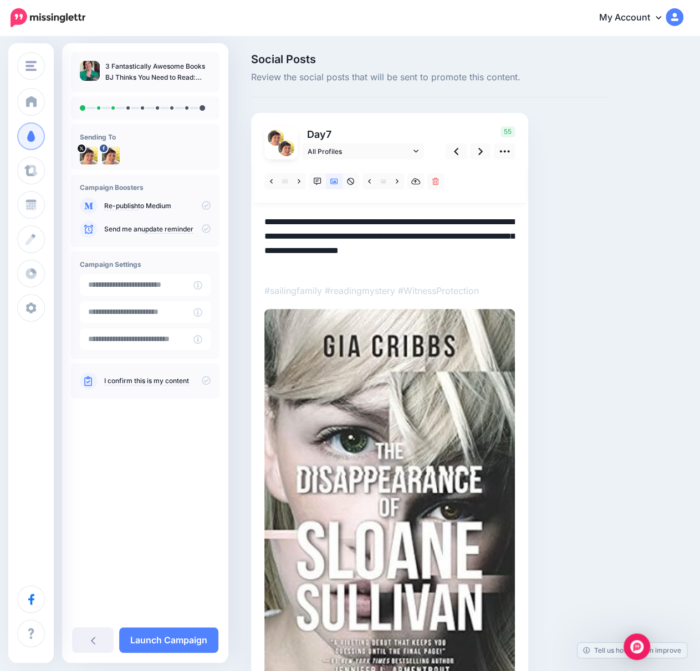
drag, startPoint x: 358, startPoint y: 266, endPoint x: 263, endPoint y: 261, distance: 95.4
click at [263, 261] on div "Day 7 All Profiles 55" at bounding box center [389, 406] width 277 height 587
paste textarea "**********"
click at [475, 153] on link at bounding box center [480, 151] width 21 height 16
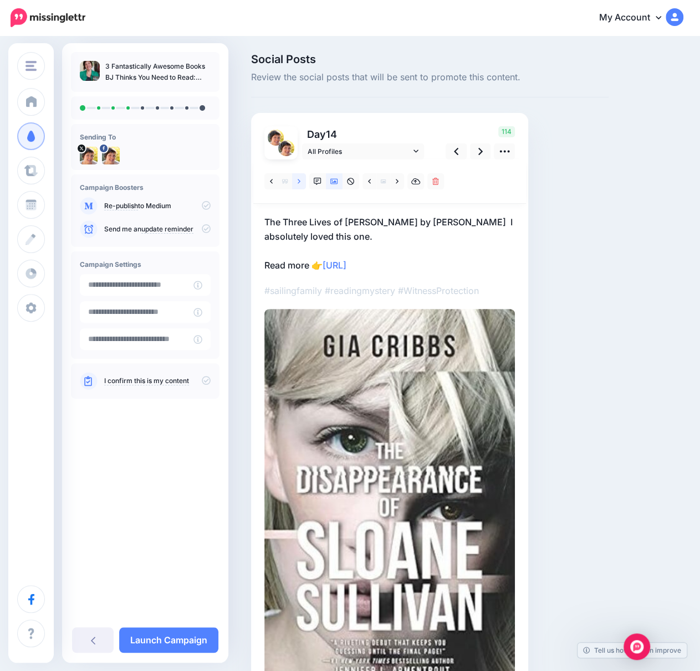
click at [296, 181] on link at bounding box center [299, 181] width 14 height 16
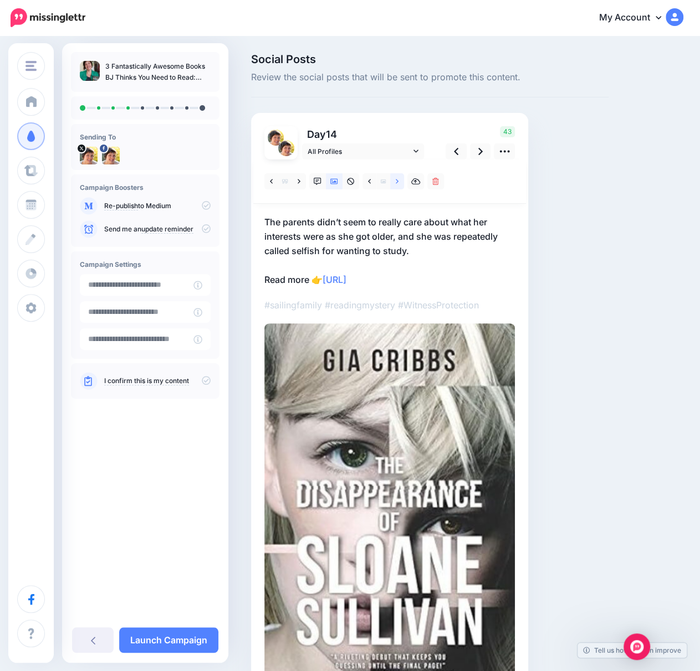
click at [396, 184] on icon at bounding box center [397, 182] width 3 height 8
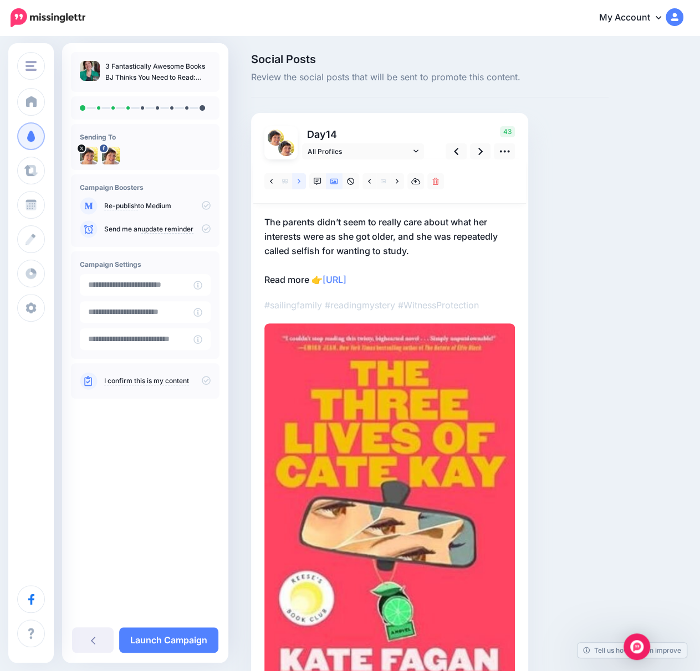
click at [295, 182] on link at bounding box center [299, 181] width 14 height 16
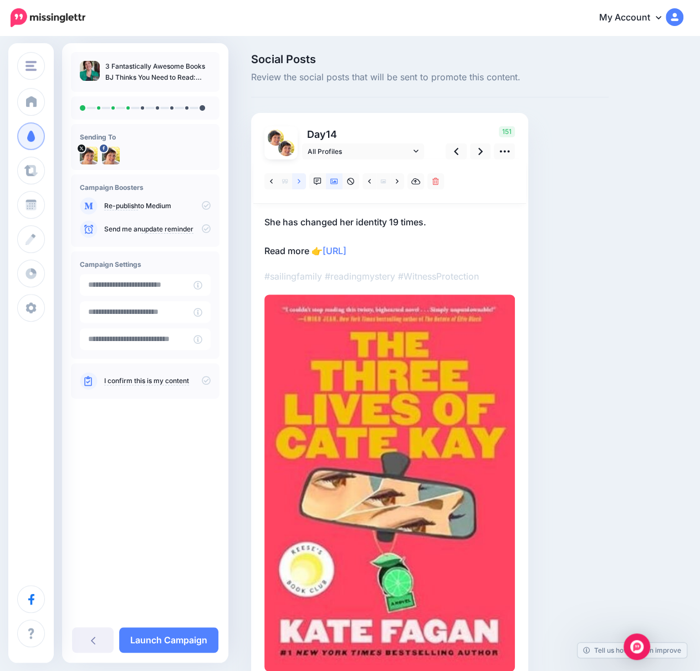
click at [295, 182] on link at bounding box center [299, 181] width 14 height 16
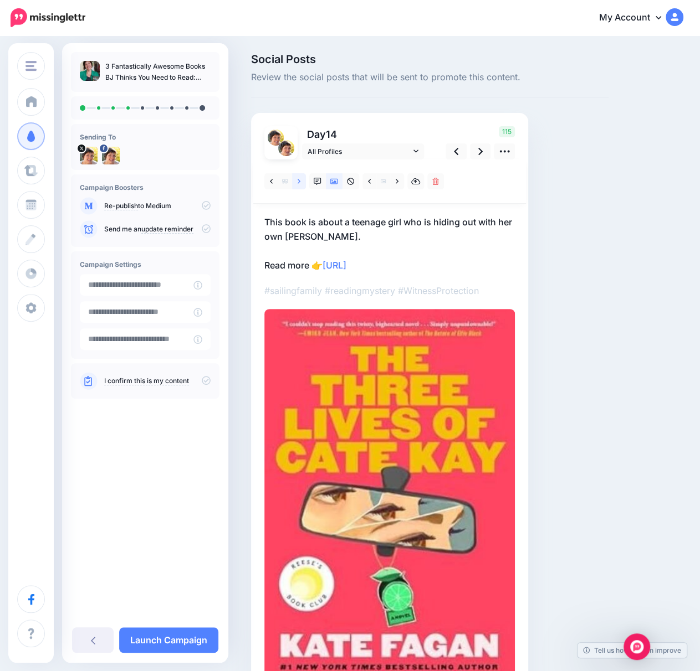
click at [295, 182] on link at bounding box center [299, 181] width 14 height 16
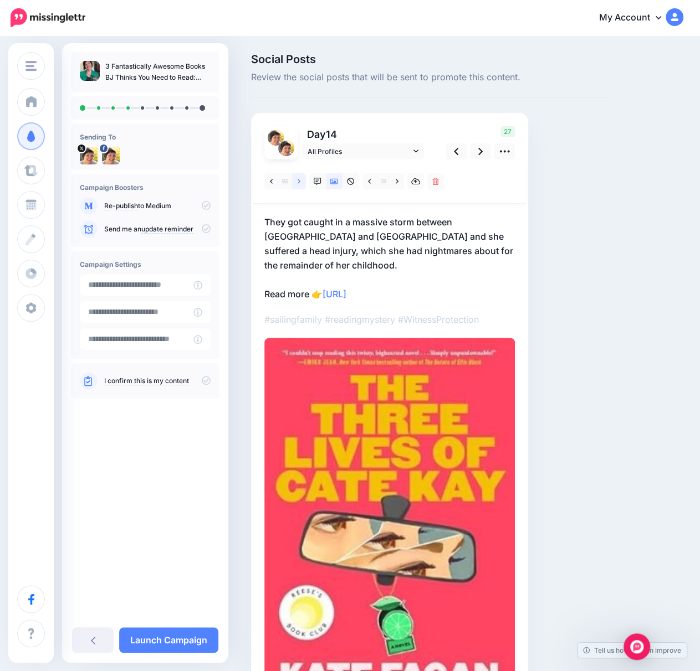
click at [295, 182] on link at bounding box center [299, 181] width 14 height 16
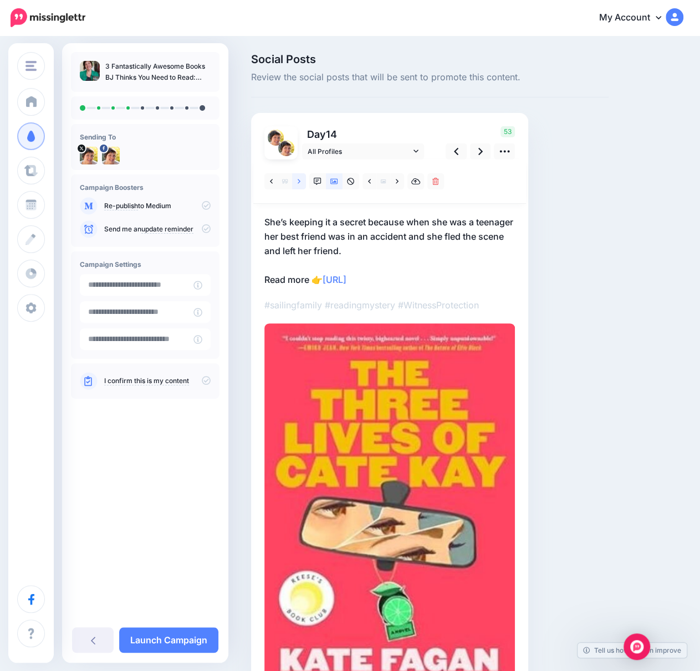
click at [295, 182] on link at bounding box center [299, 181] width 14 height 16
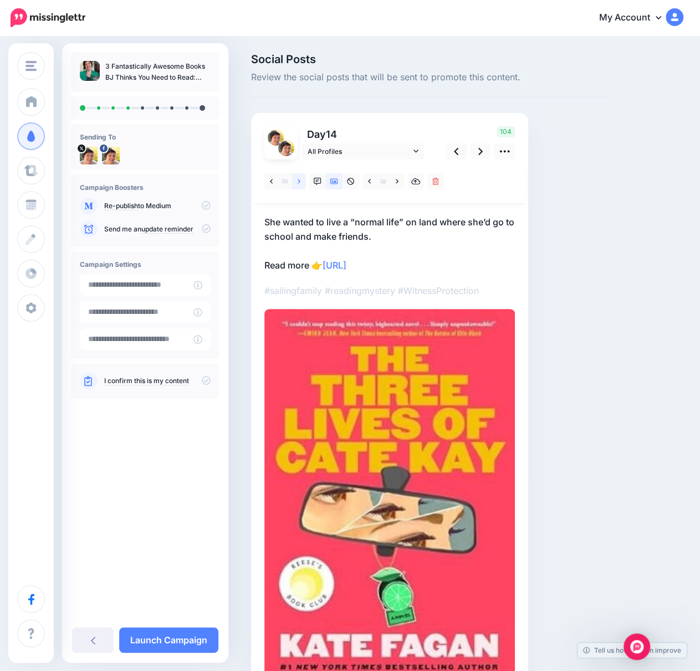
click at [295, 182] on link at bounding box center [299, 181] width 14 height 16
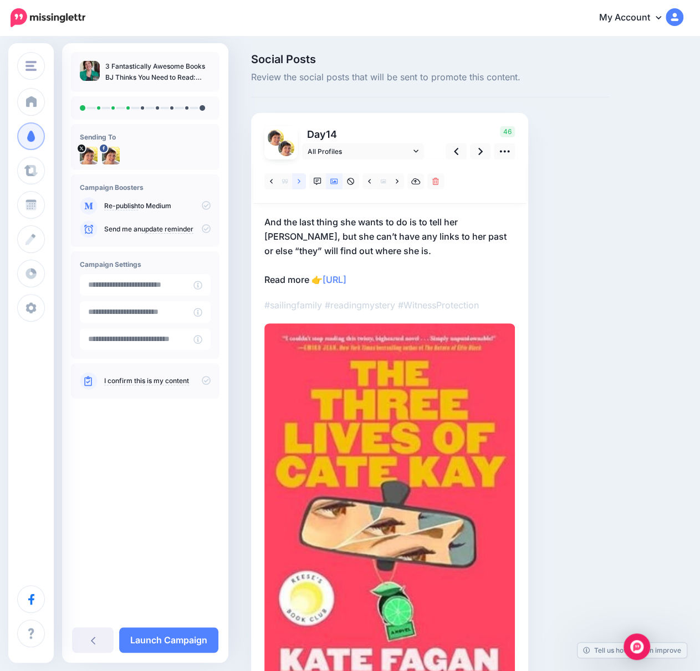
click at [295, 182] on link at bounding box center [299, 181] width 14 height 16
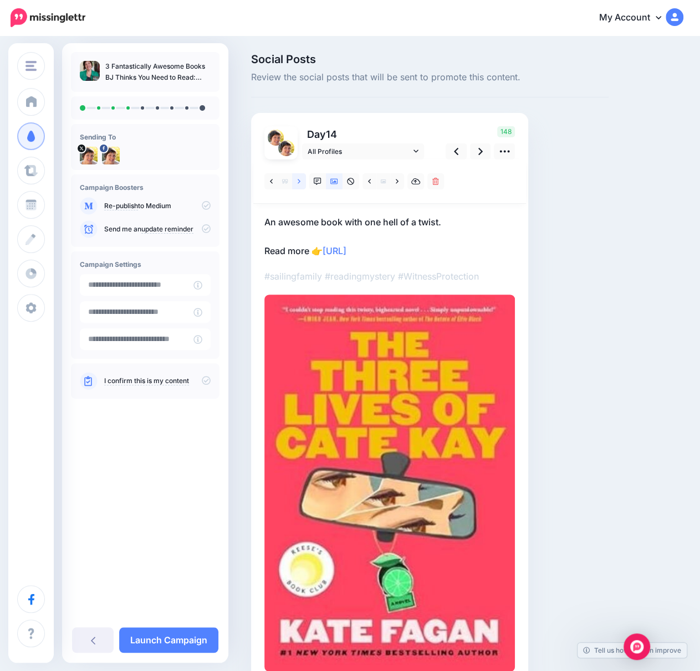
click at [295, 182] on link at bounding box center [299, 181] width 14 height 16
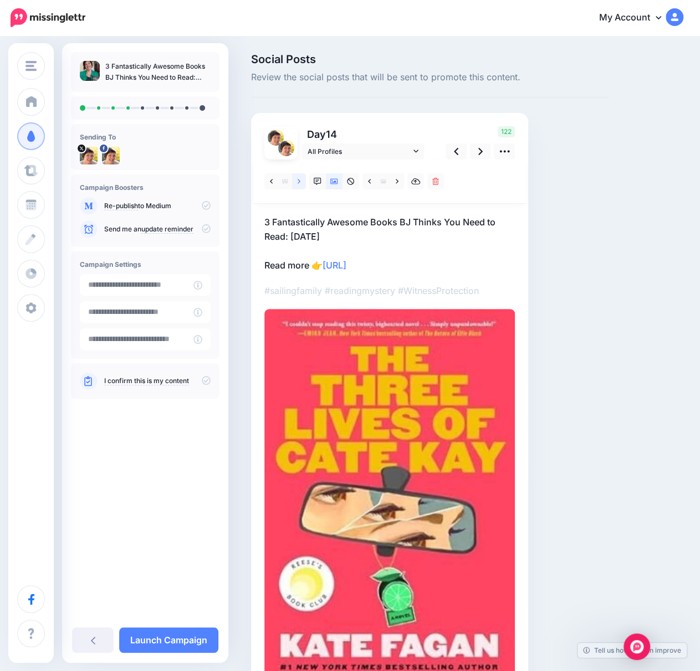
click at [295, 182] on link at bounding box center [299, 181] width 14 height 16
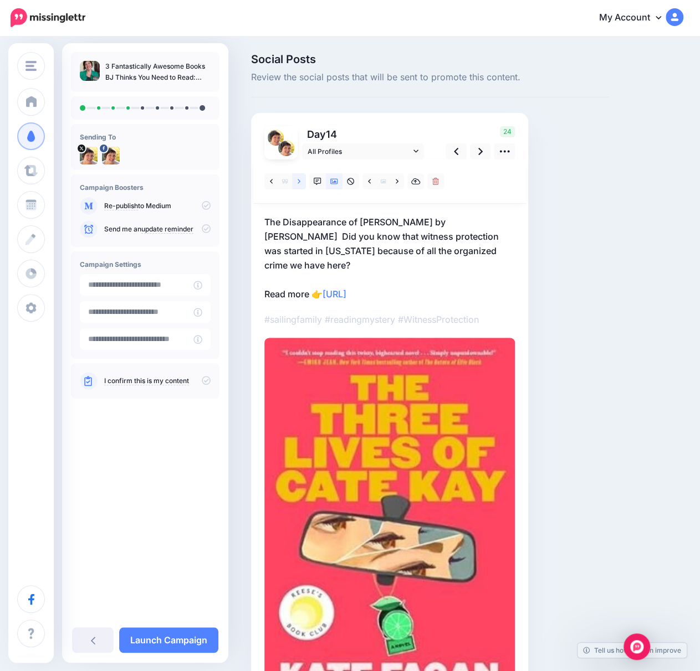
click at [295, 182] on link at bounding box center [299, 181] width 14 height 16
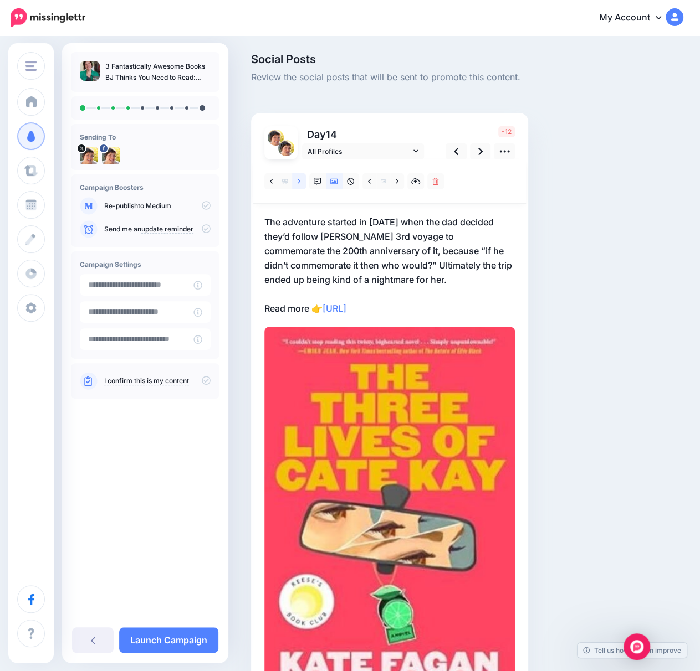
click at [295, 182] on link at bounding box center [299, 181] width 14 height 16
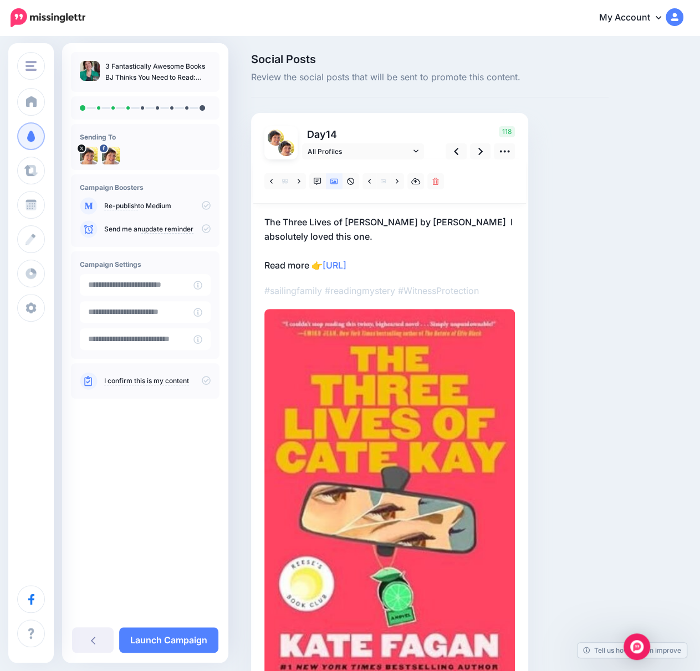
click at [417, 265] on p "The Three Lives of [PERSON_NAME] by [PERSON_NAME] I absolutely loved this one. …" at bounding box center [389, 244] width 250 height 58
drag, startPoint x: 420, startPoint y: 265, endPoint x: 329, endPoint y: 262, distance: 92.0
click at [329, 262] on textarea "**********" at bounding box center [389, 244] width 250 height 58
paste textarea "**********"
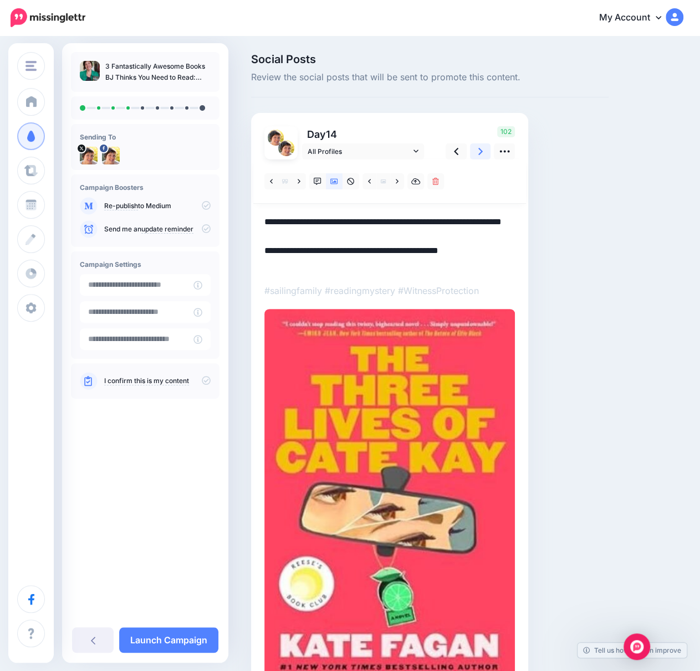
click at [479, 151] on icon at bounding box center [480, 152] width 4 height 12
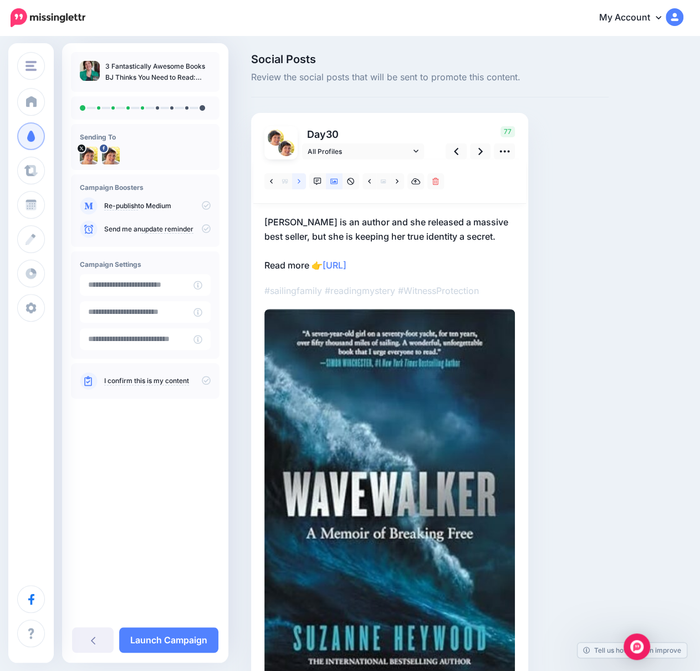
click at [297, 181] on icon at bounding box center [298, 182] width 3 height 8
click at [298, 181] on icon at bounding box center [298, 182] width 3 height 8
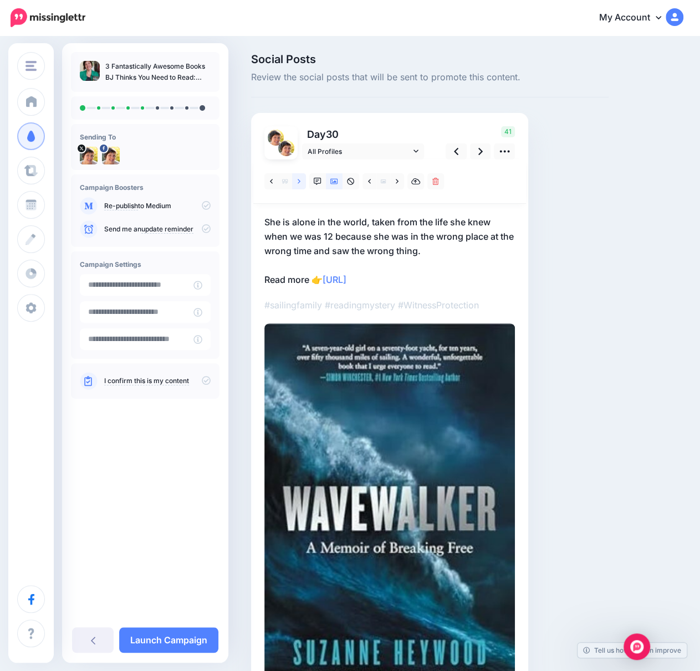
click at [298, 181] on icon at bounding box center [298, 182] width 3 height 8
click at [436, 272] on p "The parents didn’t seem to really care about what her interests were as she got…" at bounding box center [389, 251] width 250 height 72
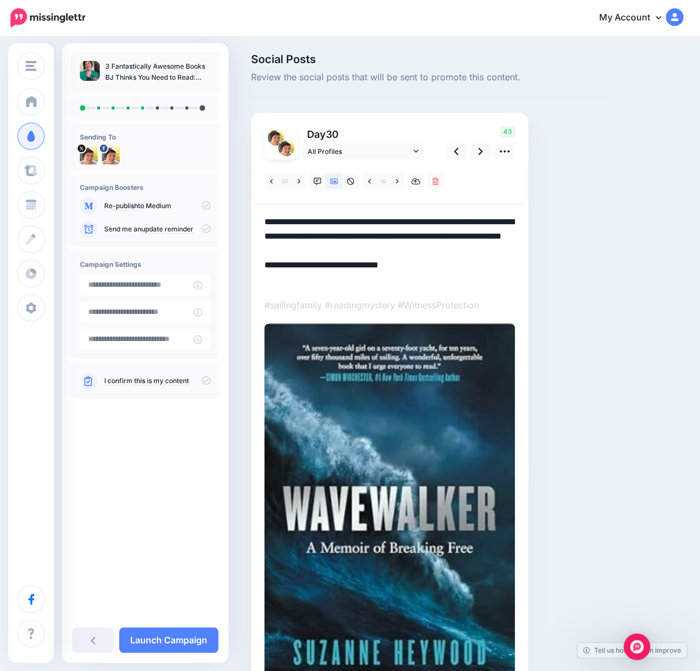
drag, startPoint x: 425, startPoint y: 279, endPoint x: 328, endPoint y: 280, distance: 97.0
click at [328, 280] on textarea "**********" at bounding box center [389, 251] width 250 height 72
paste textarea "**********"
click at [482, 151] on icon at bounding box center [480, 151] width 4 height 7
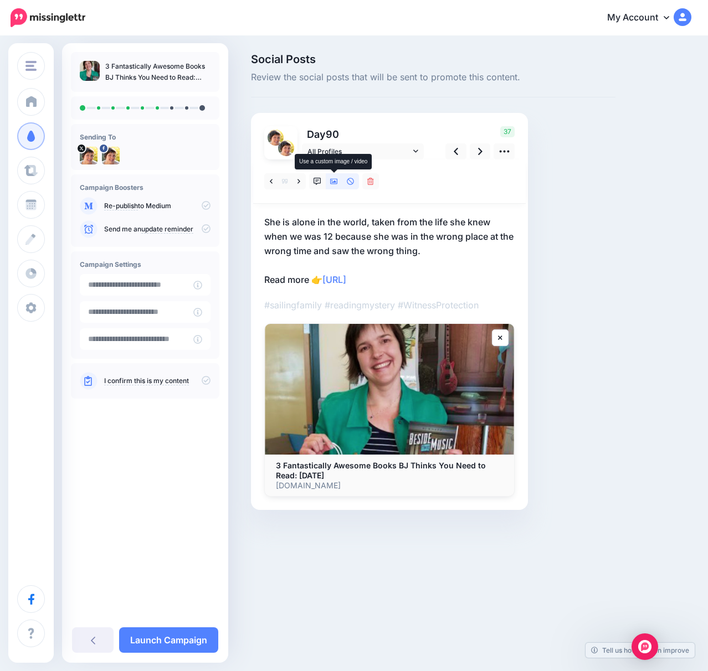
click at [336, 182] on icon at bounding box center [334, 182] width 8 height 6
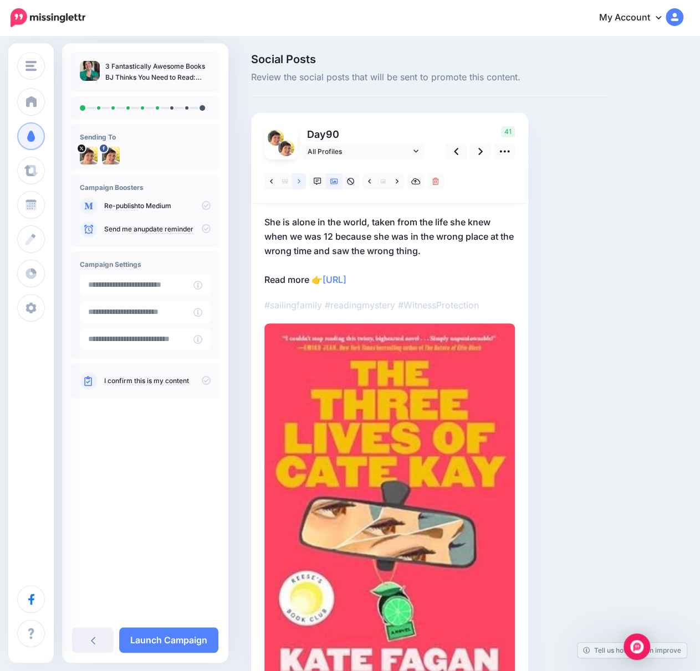
click at [302, 182] on link at bounding box center [299, 181] width 14 height 16
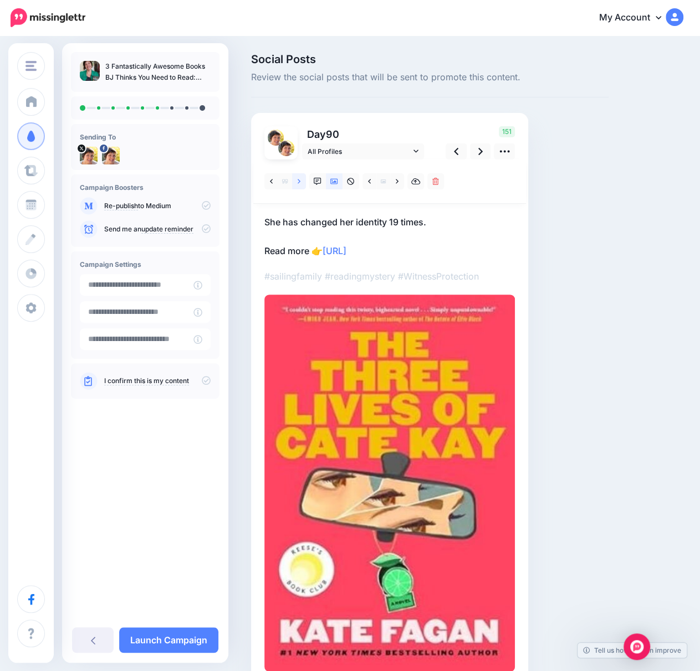
click at [302, 182] on link at bounding box center [299, 181] width 14 height 16
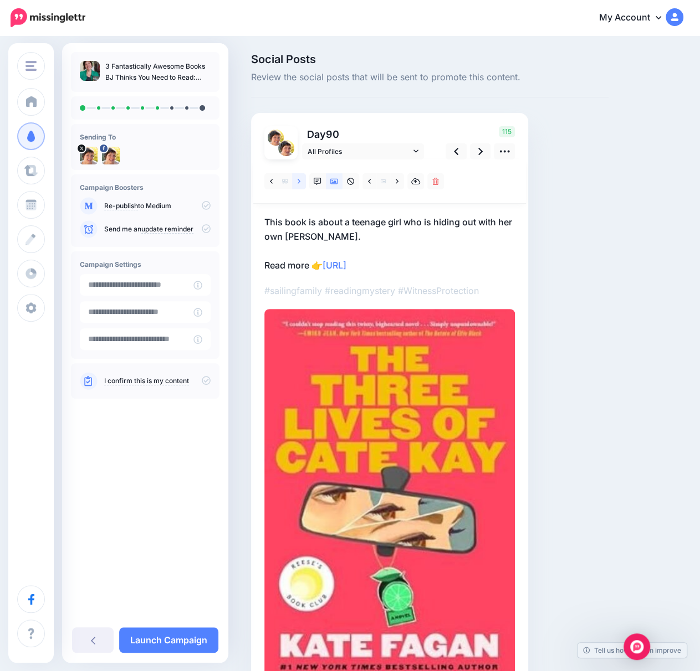
click at [300, 182] on icon at bounding box center [298, 182] width 3 height 8
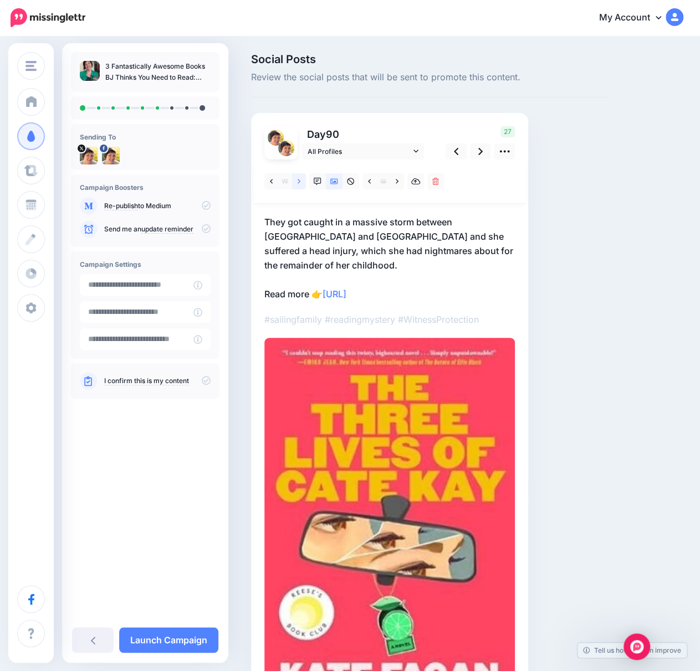
click at [300, 182] on icon at bounding box center [298, 182] width 3 height 8
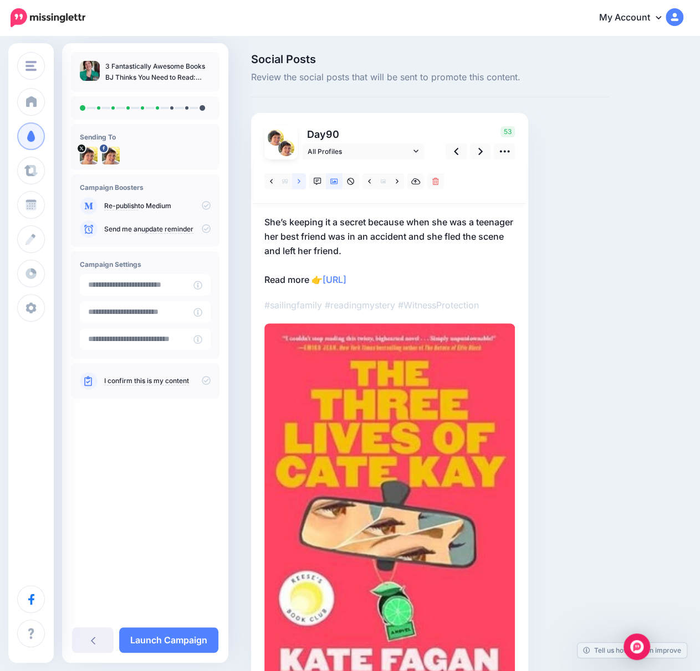
click at [300, 182] on icon at bounding box center [298, 182] width 3 height 8
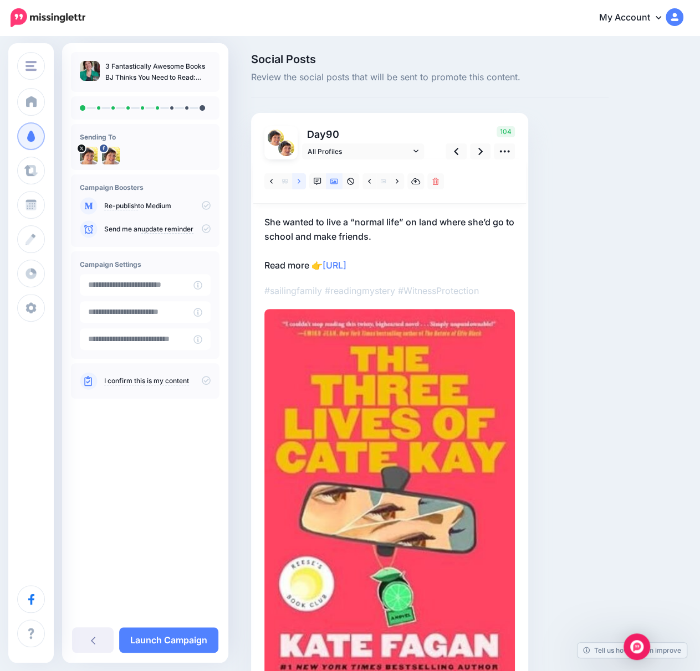
click at [300, 182] on icon at bounding box center [298, 182] width 3 height 8
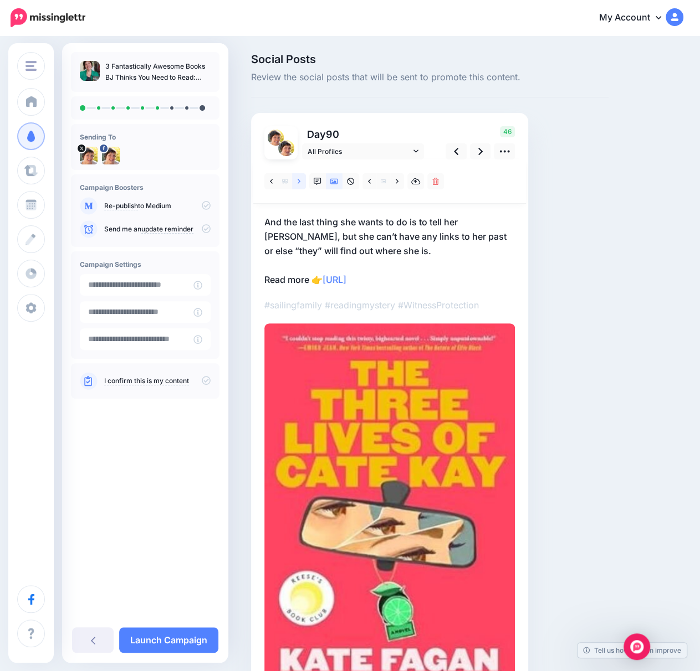
click at [300, 182] on icon at bounding box center [298, 182] width 3 height 8
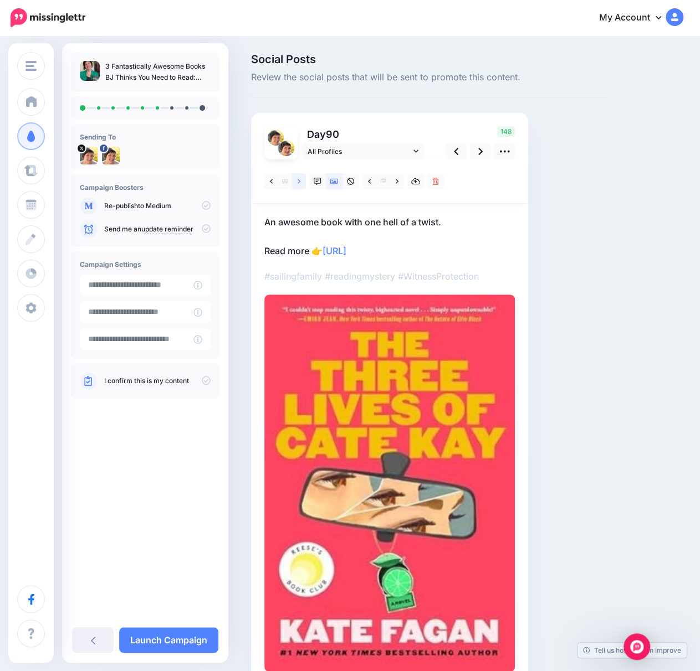
click at [300, 182] on icon at bounding box center [298, 182] width 3 height 8
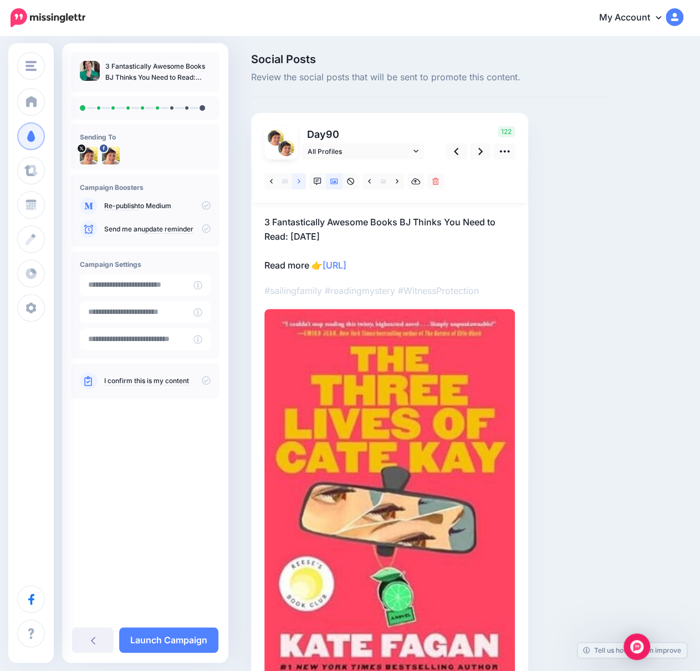
click at [300, 182] on icon at bounding box center [298, 182] width 3 height 8
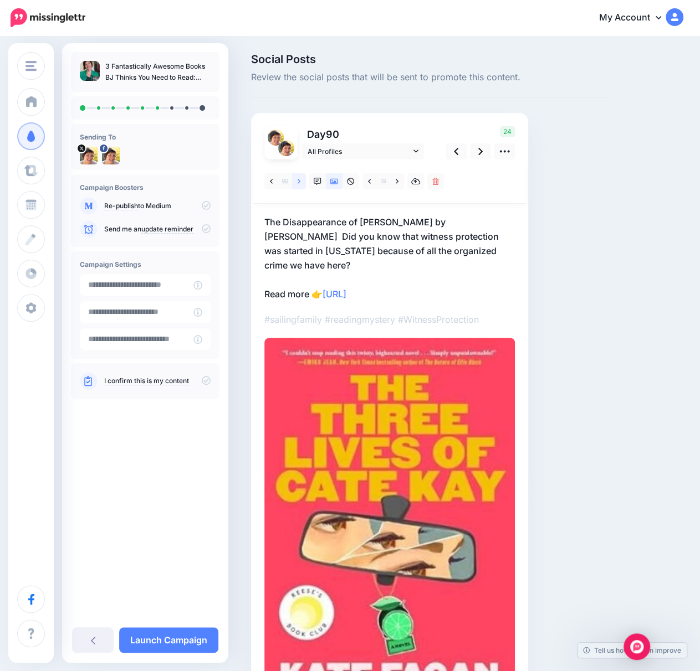
click at [300, 182] on icon at bounding box center [298, 182] width 3 height 8
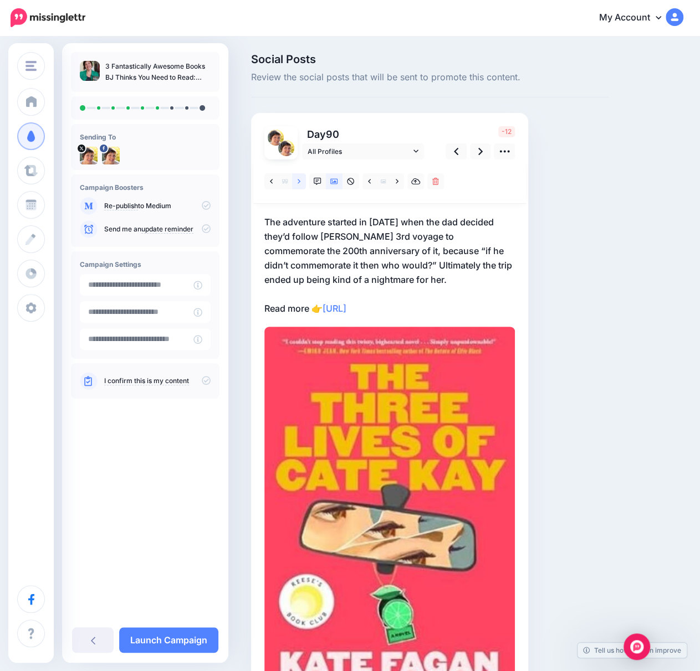
click at [300, 182] on icon at bounding box center [298, 182] width 3 height 8
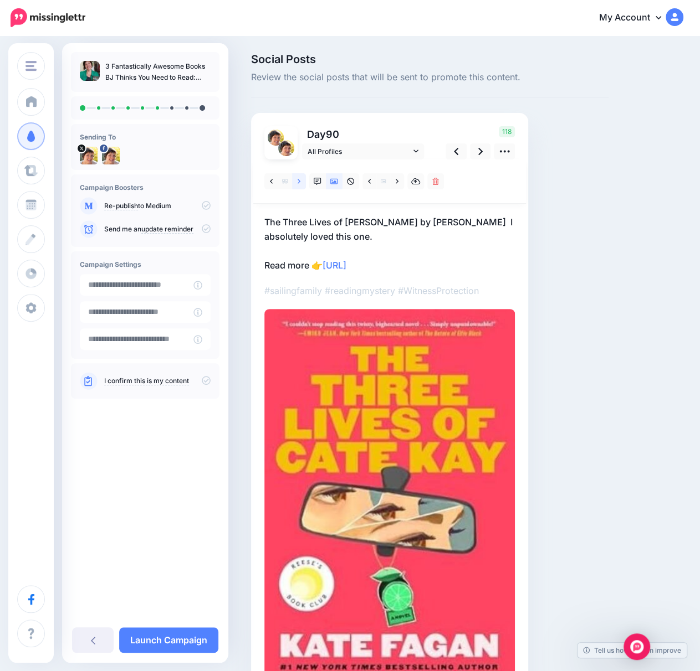
click at [300, 182] on icon at bounding box center [298, 182] width 3 height 8
click at [421, 258] on p "[PERSON_NAME] is an author and she released a massive best seller, but she is k…" at bounding box center [389, 244] width 250 height 58
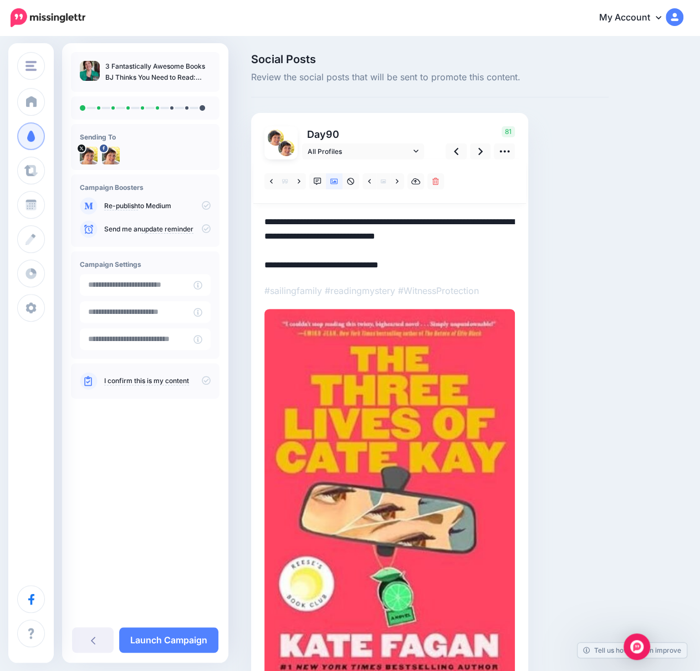
drag, startPoint x: 420, startPoint y: 269, endPoint x: 329, endPoint y: 264, distance: 91.5
click at [329, 264] on textarea "**********" at bounding box center [389, 244] width 250 height 58
paste textarea "**********"
click at [476, 152] on link at bounding box center [480, 151] width 21 height 16
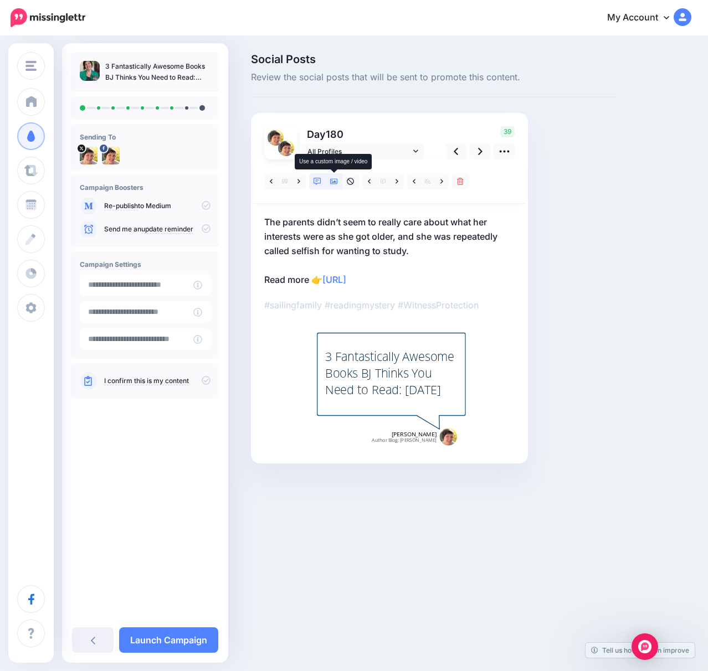
click at [331, 183] on icon at bounding box center [334, 182] width 8 height 6
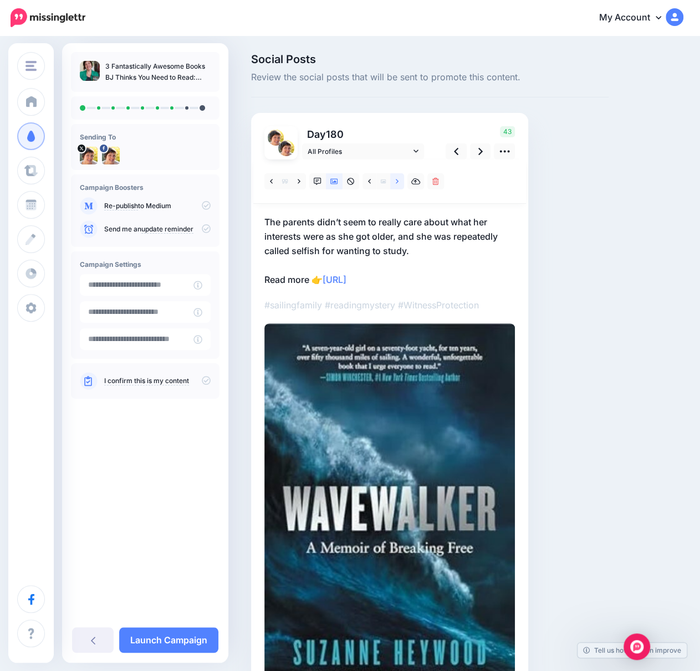
click at [394, 183] on link at bounding box center [397, 181] width 14 height 16
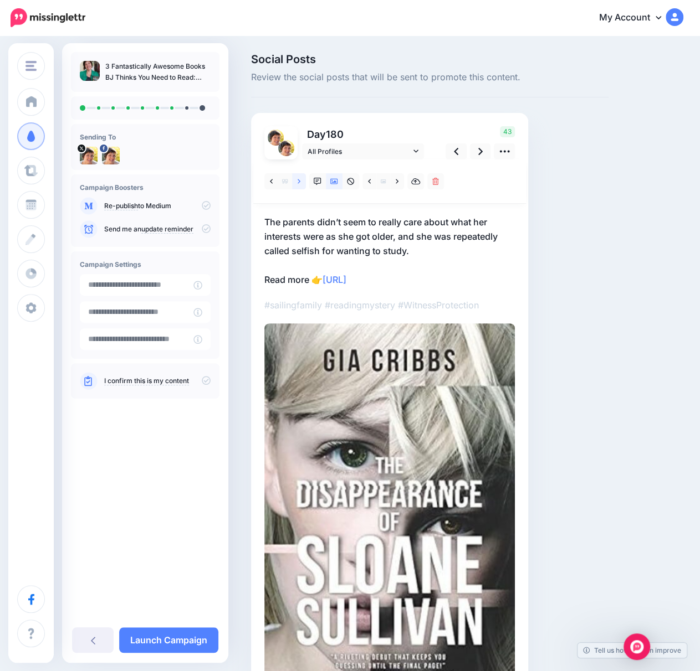
click at [302, 179] on link at bounding box center [299, 181] width 14 height 16
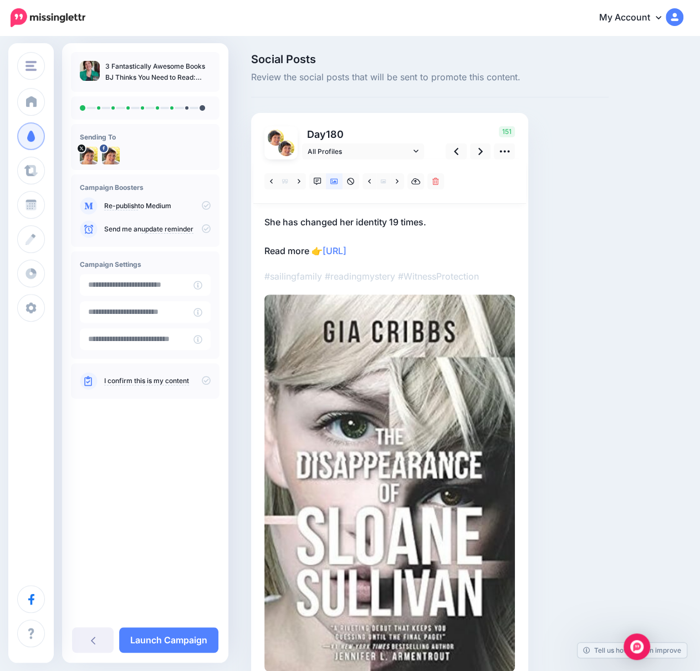
click at [411, 243] on p "She has changed her identity 19 times. Read more 👉 [URL]" at bounding box center [389, 236] width 250 height 43
drag, startPoint x: 419, startPoint y: 253, endPoint x: 328, endPoint y: 249, distance: 91.5
click at [328, 249] on textarea "**********" at bounding box center [389, 236] width 250 height 43
paste textarea "**********"
click at [476, 151] on link at bounding box center [480, 151] width 21 height 16
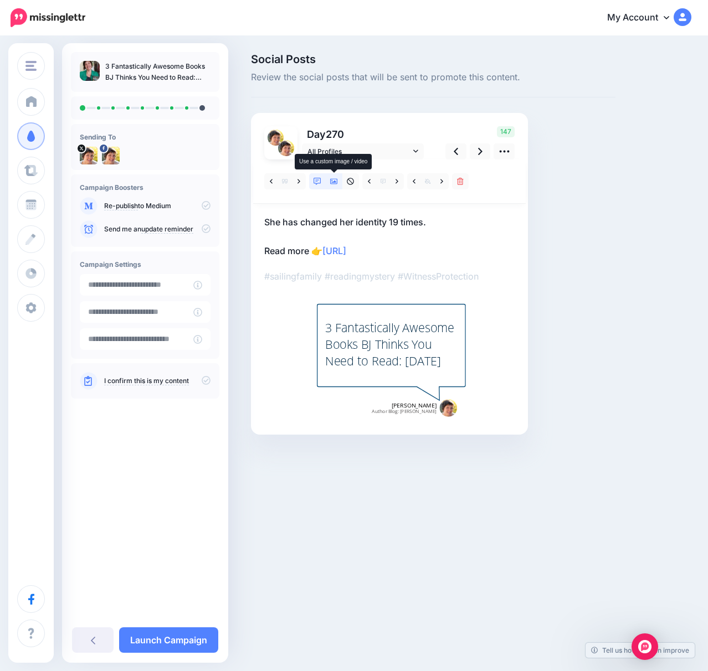
click at [335, 182] on icon at bounding box center [334, 182] width 8 height 6
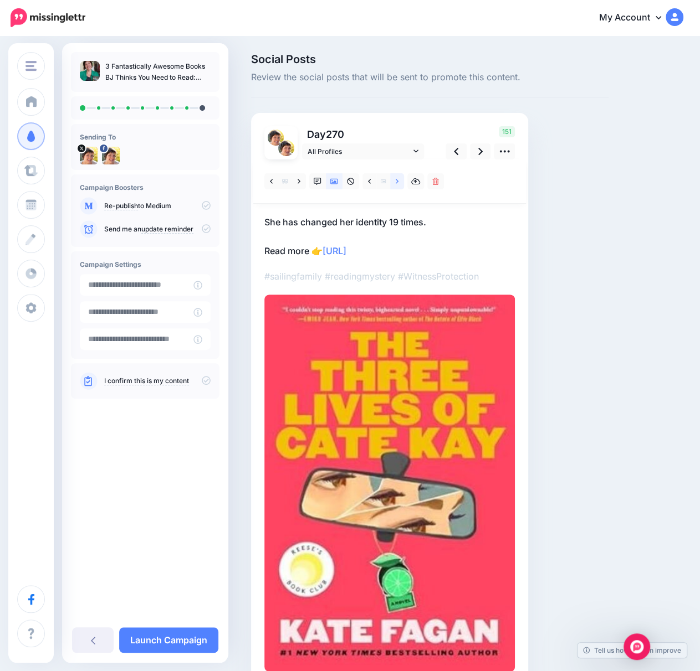
click at [397, 181] on icon at bounding box center [397, 182] width 3 height 8
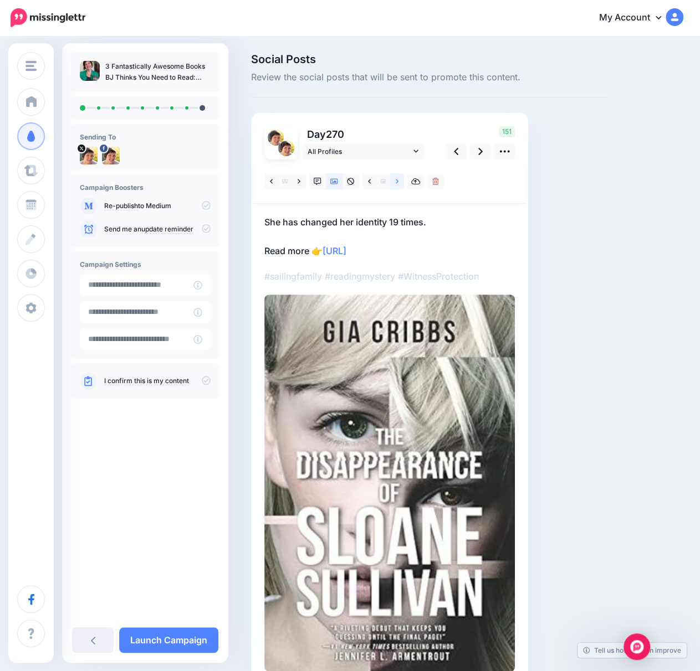
click at [396, 181] on icon at bounding box center [397, 182] width 3 height 8
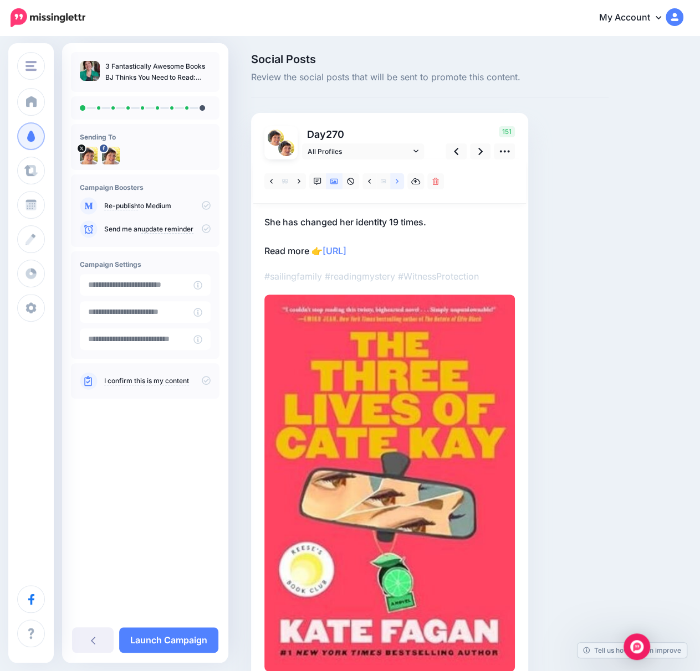
click at [396, 181] on icon at bounding box center [397, 182] width 3 height 8
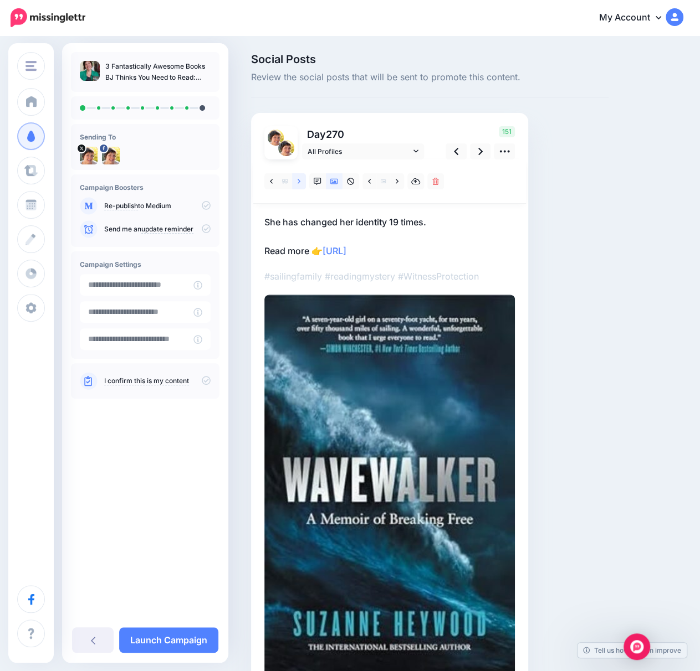
click at [298, 182] on icon at bounding box center [298, 181] width 3 height 4
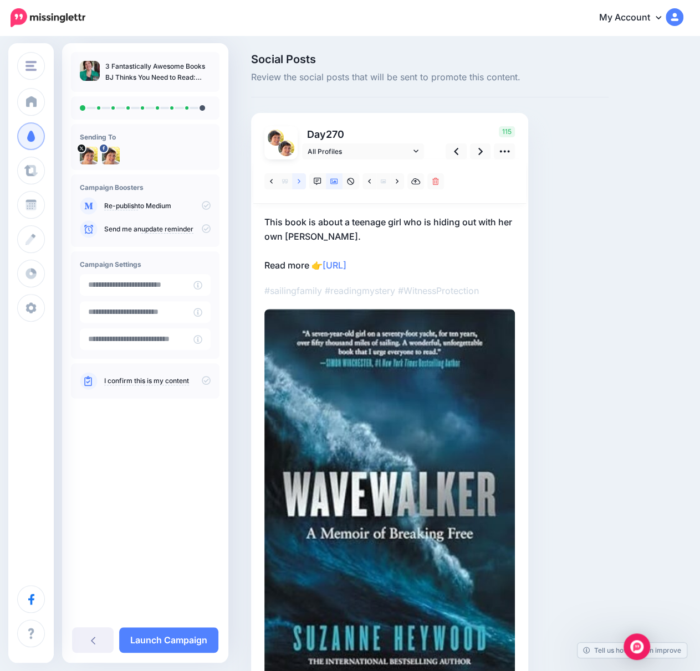
click at [298, 182] on icon at bounding box center [298, 181] width 3 height 4
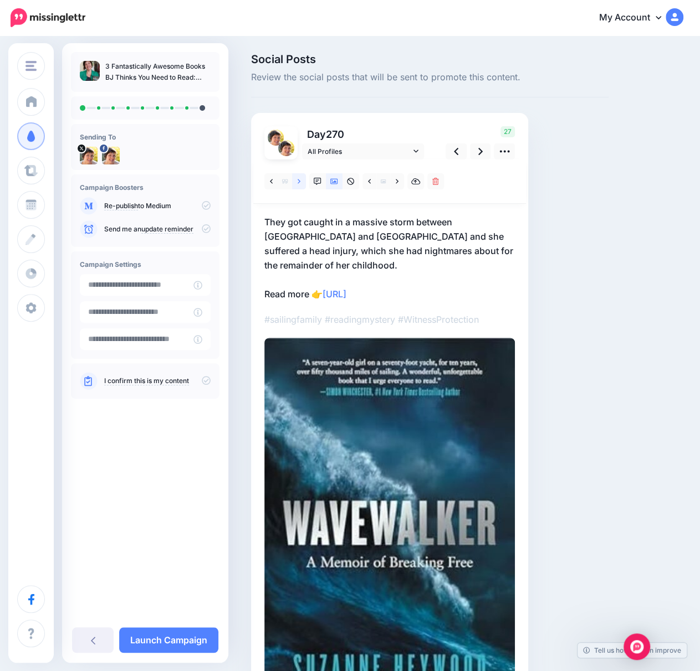
click at [298, 182] on icon at bounding box center [298, 181] width 3 height 4
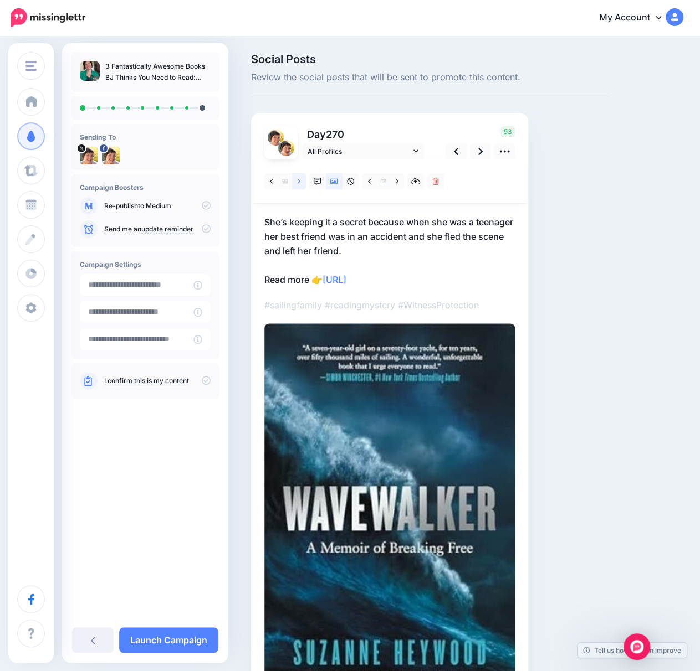
click at [297, 182] on link at bounding box center [299, 181] width 14 height 16
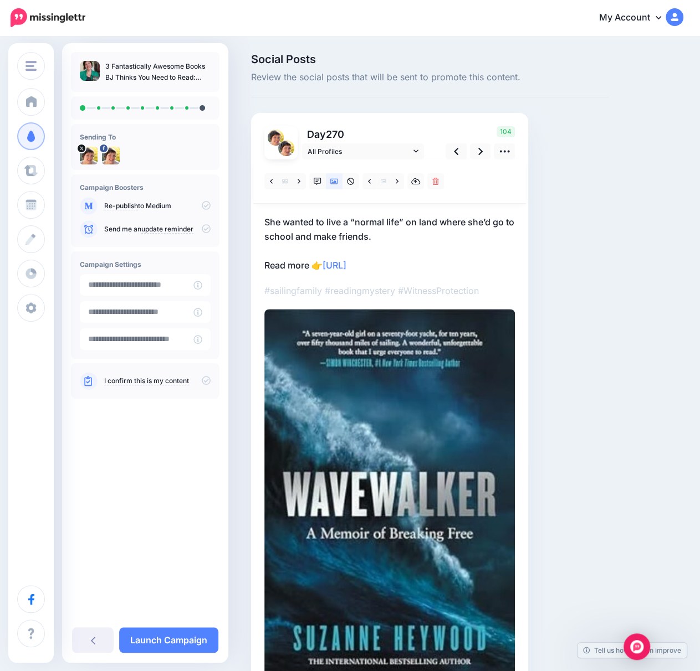
click at [423, 263] on p "She wanted to live a “normal life” on land where she’d go to school and make fr…" at bounding box center [389, 244] width 250 height 58
drag, startPoint x: 421, startPoint y: 266, endPoint x: 327, endPoint y: 264, distance: 94.2
click at [327, 264] on textarea "**********" at bounding box center [389, 244] width 250 height 58
paste textarea "**********"
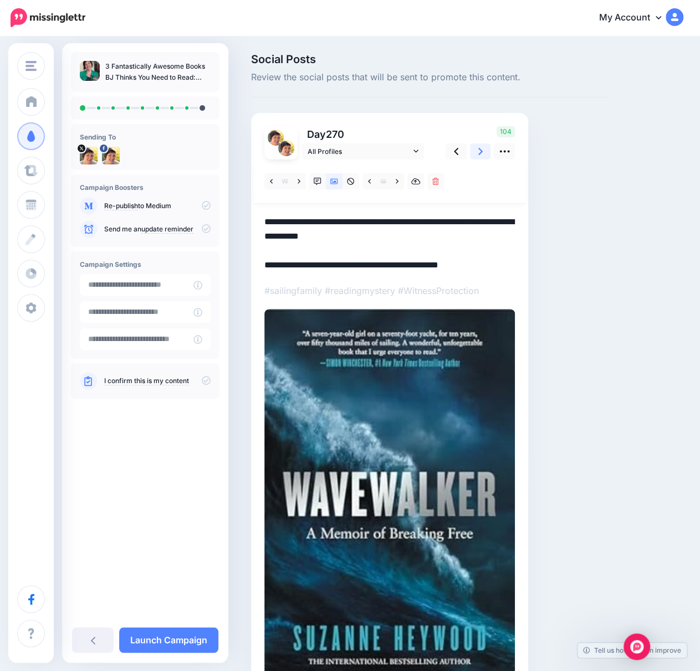
click at [475, 155] on link at bounding box center [480, 151] width 21 height 16
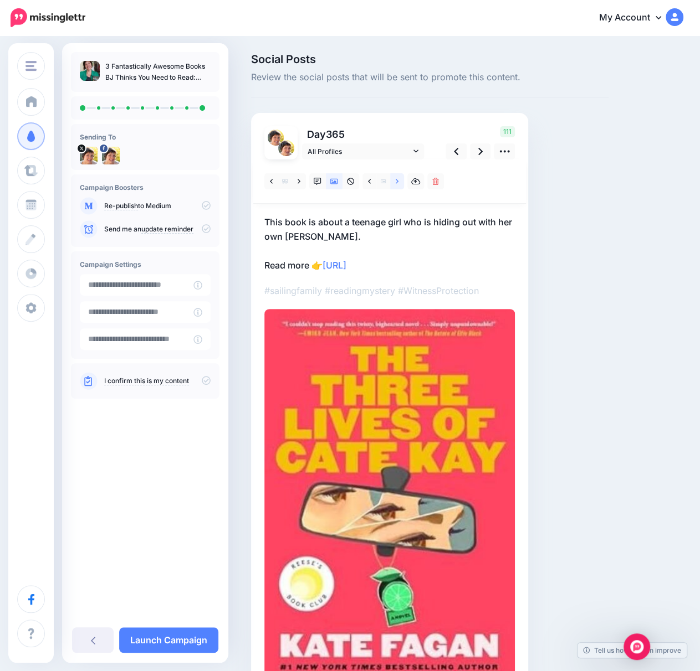
click at [394, 183] on link at bounding box center [397, 181] width 14 height 16
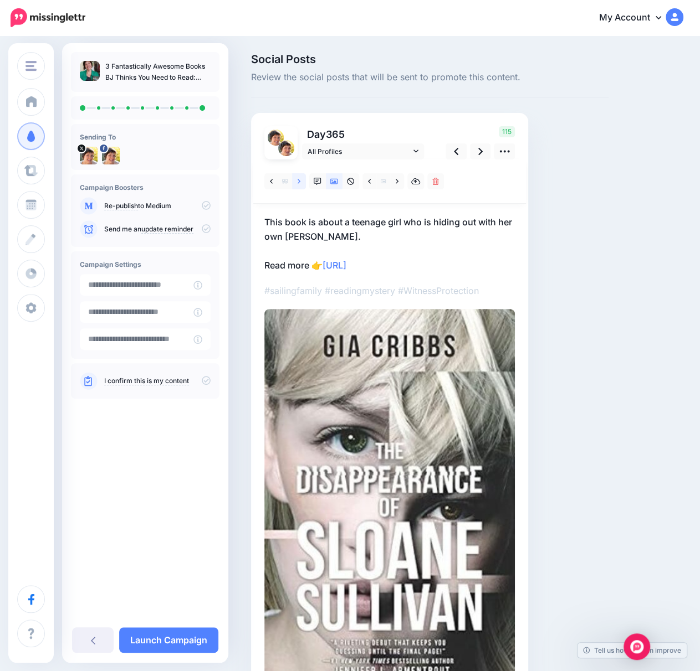
click at [297, 182] on link at bounding box center [299, 181] width 14 height 16
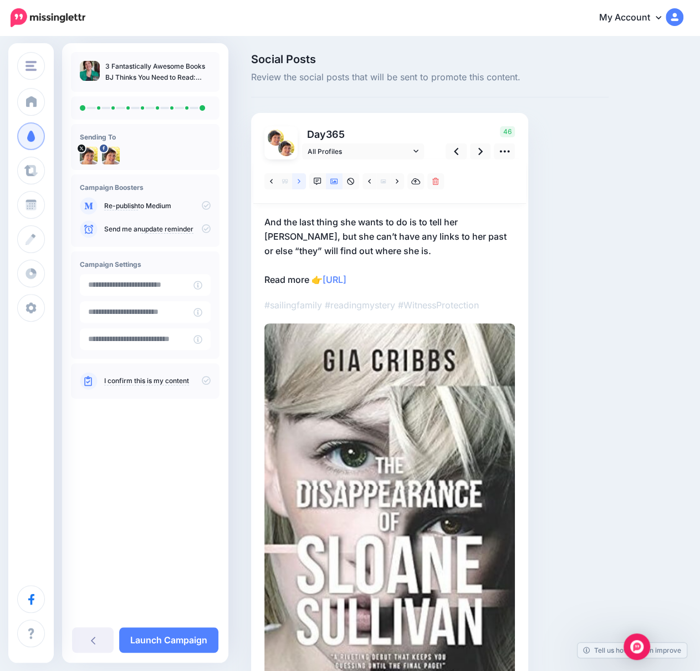
click at [297, 182] on link at bounding box center [299, 181] width 14 height 16
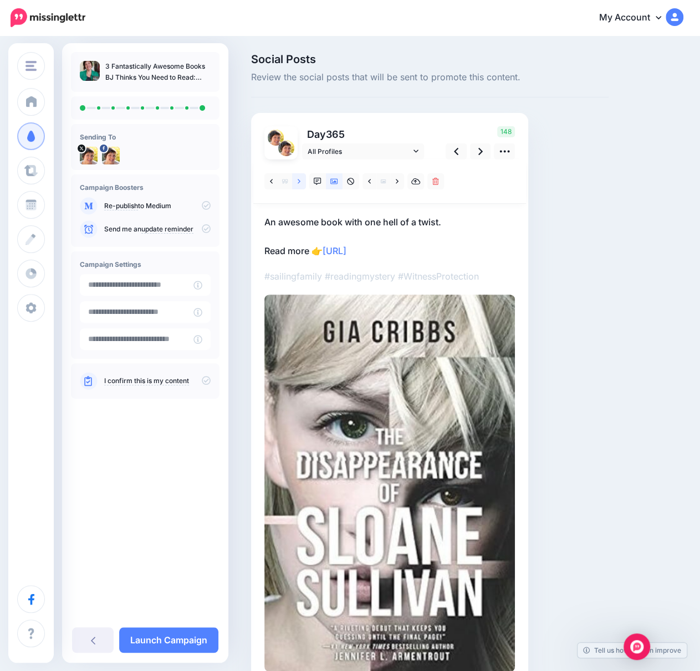
click at [297, 182] on link at bounding box center [299, 181] width 14 height 16
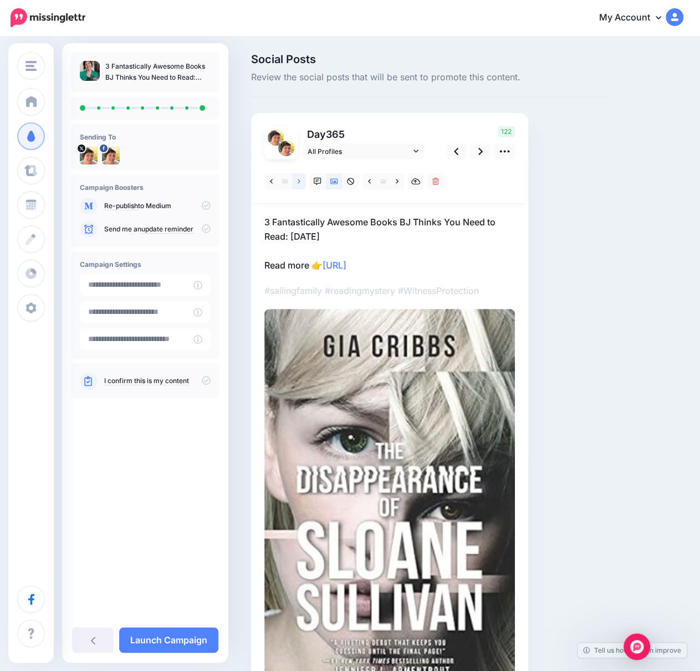
click at [297, 182] on link at bounding box center [299, 181] width 14 height 16
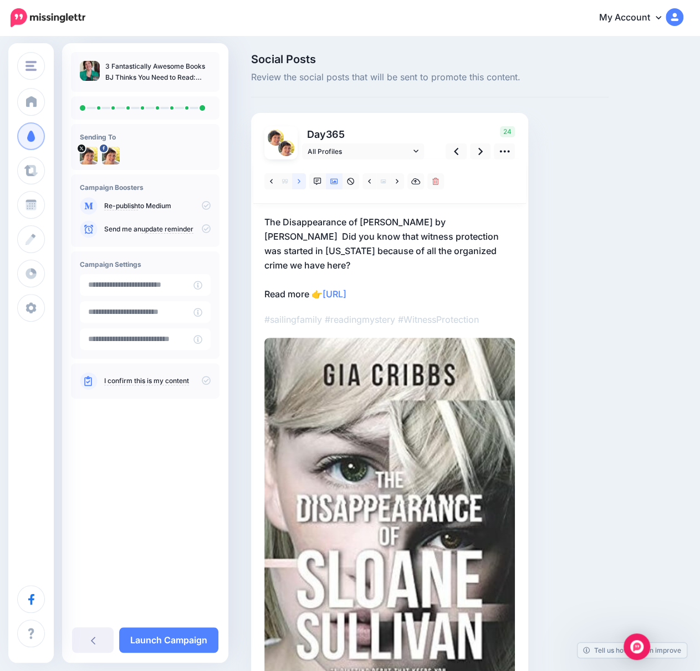
click at [295, 182] on link at bounding box center [299, 181] width 14 height 16
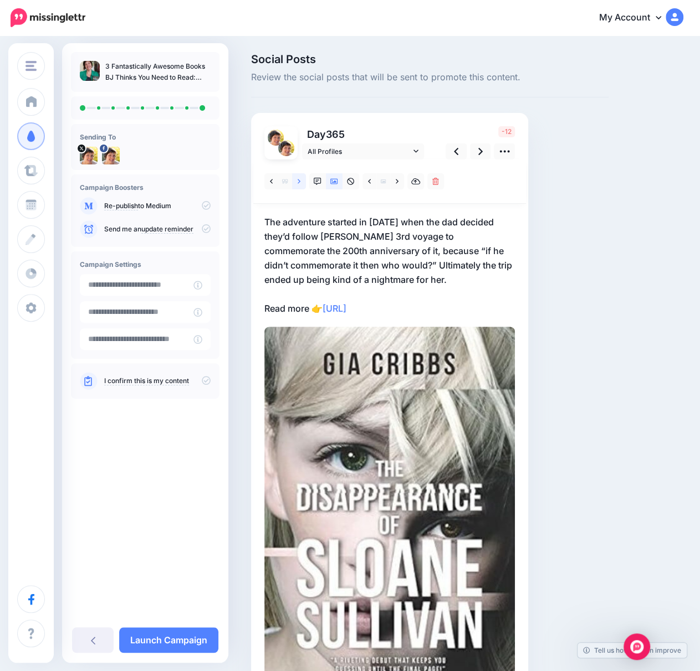
click at [295, 182] on link at bounding box center [299, 181] width 14 height 16
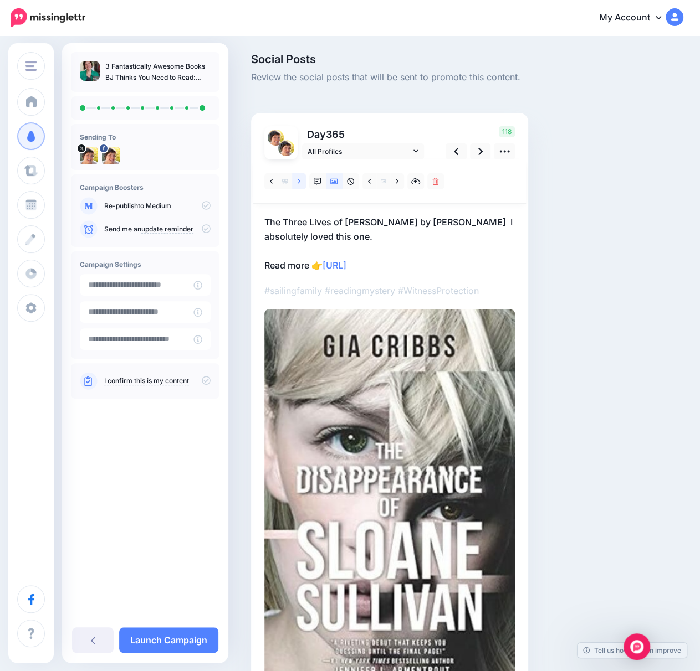
click at [295, 182] on link at bounding box center [299, 181] width 14 height 16
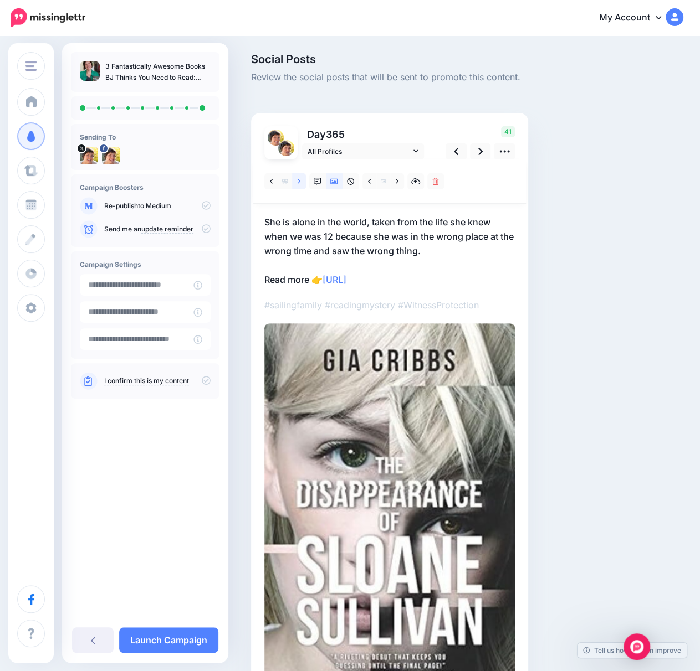
click at [295, 182] on link at bounding box center [299, 181] width 14 height 16
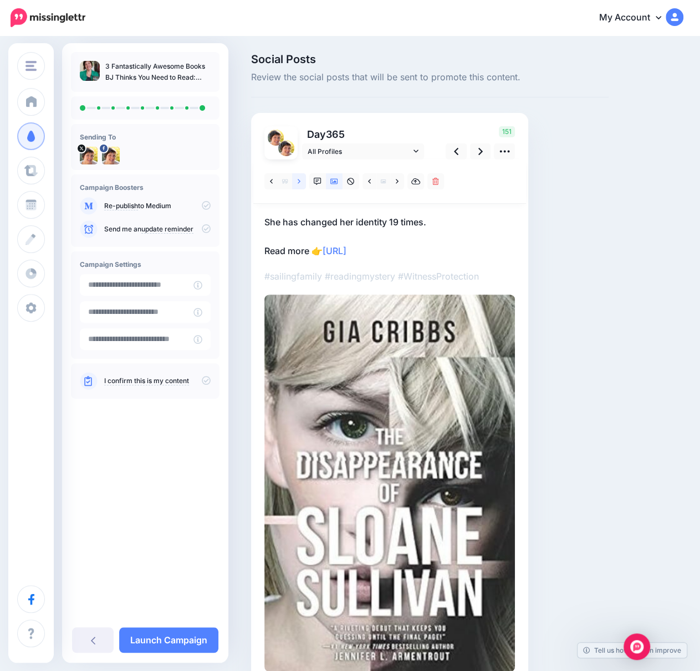
click at [295, 182] on link at bounding box center [299, 181] width 14 height 16
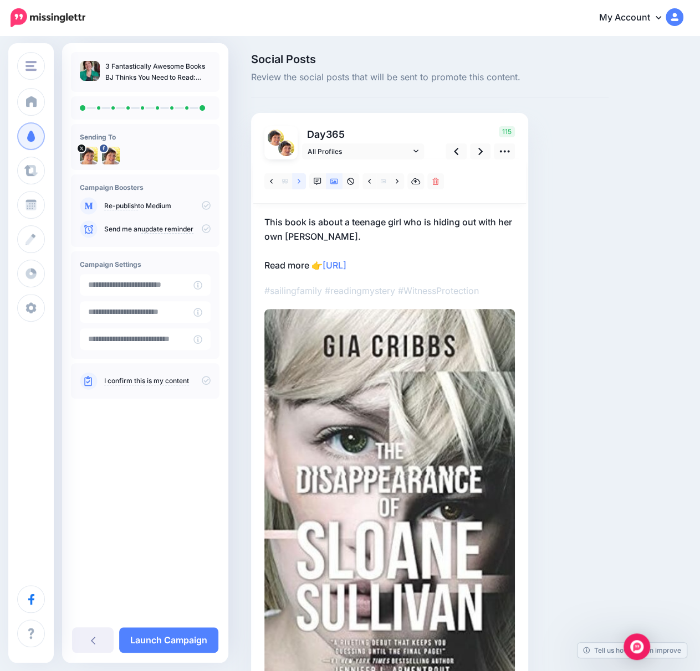
click at [295, 182] on link at bounding box center [299, 181] width 14 height 16
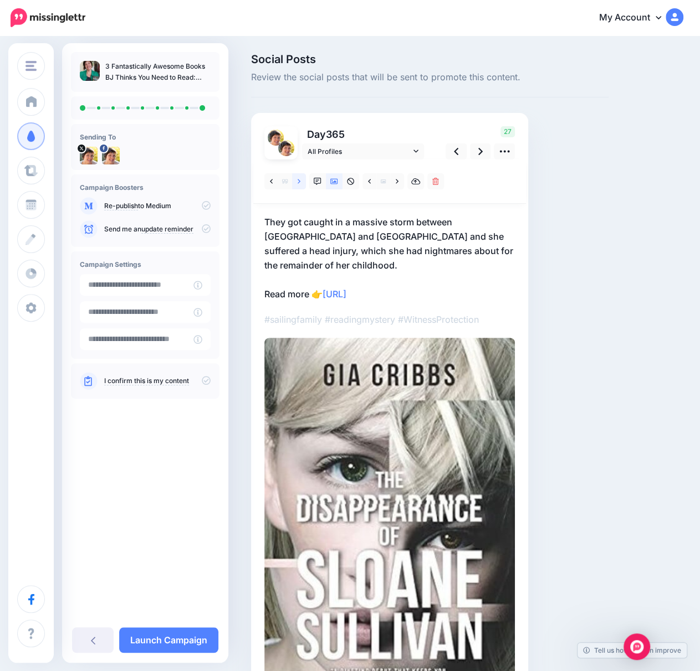
click at [295, 182] on link at bounding box center [299, 181] width 14 height 16
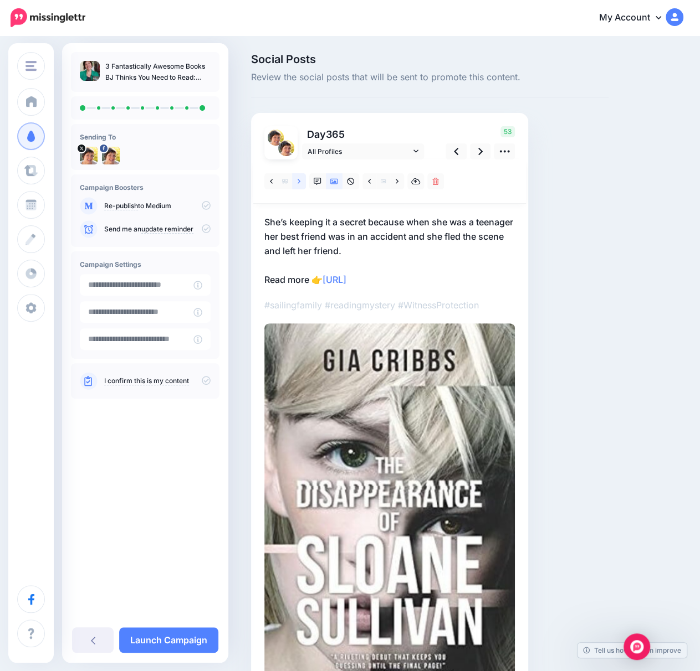
click at [295, 182] on link at bounding box center [299, 181] width 14 height 16
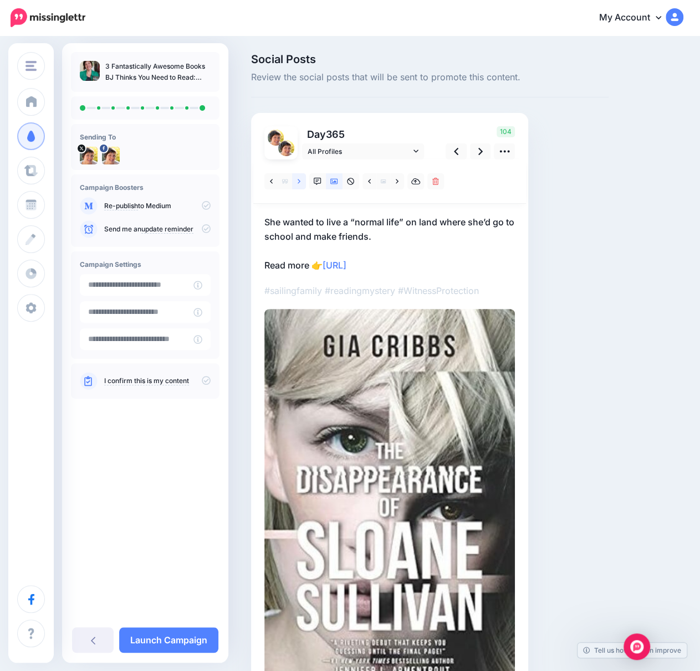
click at [295, 182] on link at bounding box center [299, 181] width 14 height 16
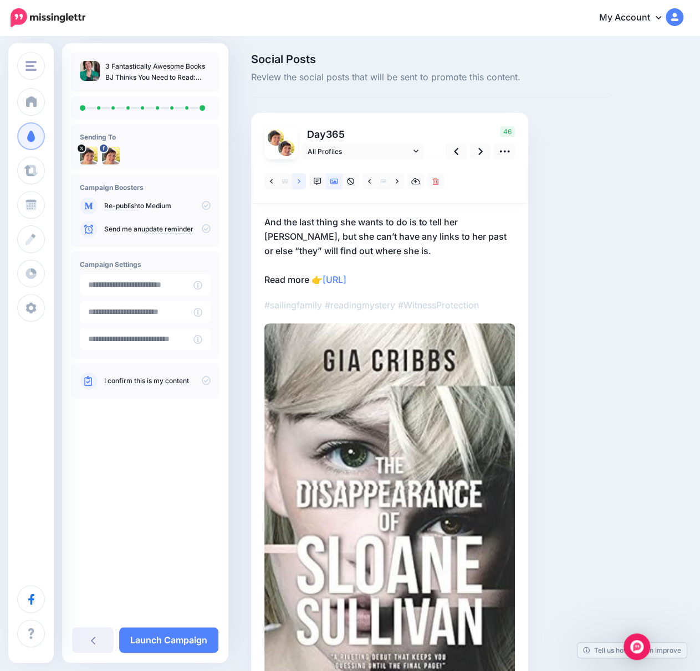
click at [295, 182] on link at bounding box center [299, 181] width 14 height 16
click at [294, 182] on link at bounding box center [299, 181] width 14 height 16
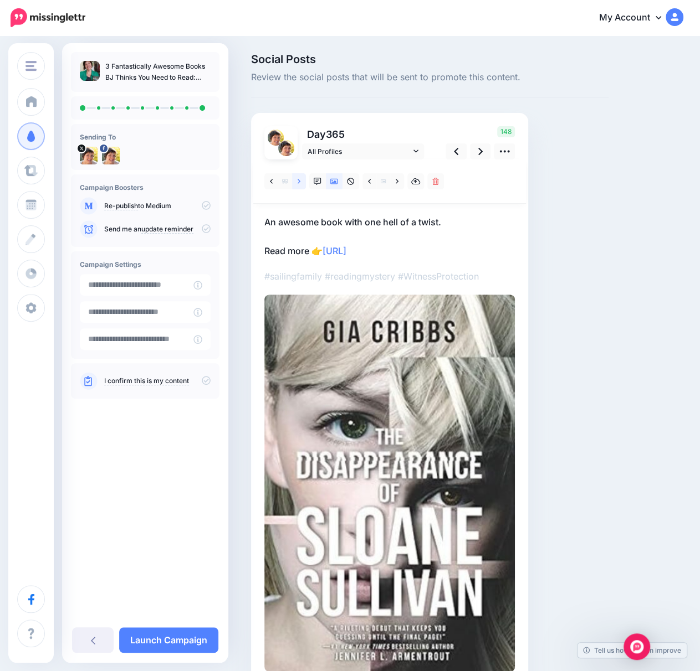
click at [294, 182] on link at bounding box center [299, 181] width 14 height 16
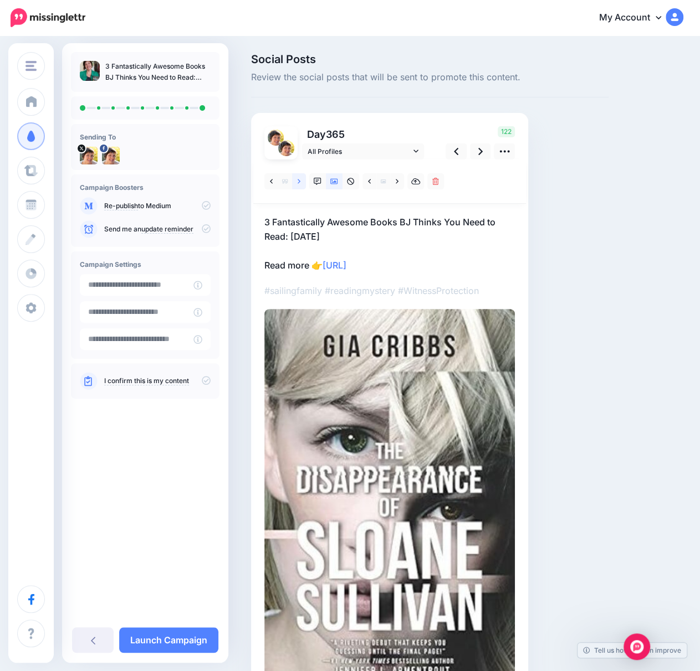
click at [294, 182] on link at bounding box center [299, 181] width 14 height 16
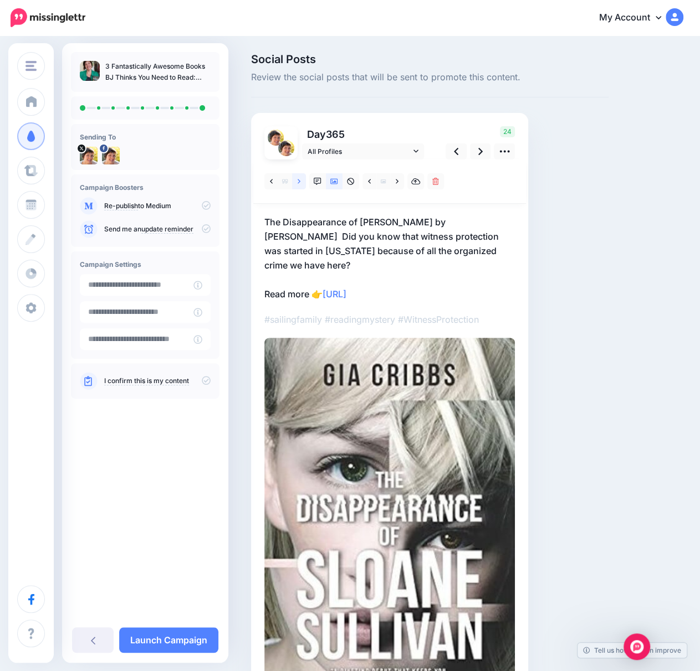
click at [294, 182] on link at bounding box center [299, 181] width 14 height 16
click at [270, 183] on icon at bounding box center [271, 182] width 3 height 8
click at [423, 279] on p "The Disappearance of [PERSON_NAME] by [PERSON_NAME] Did you know that witness p…" at bounding box center [389, 258] width 250 height 86
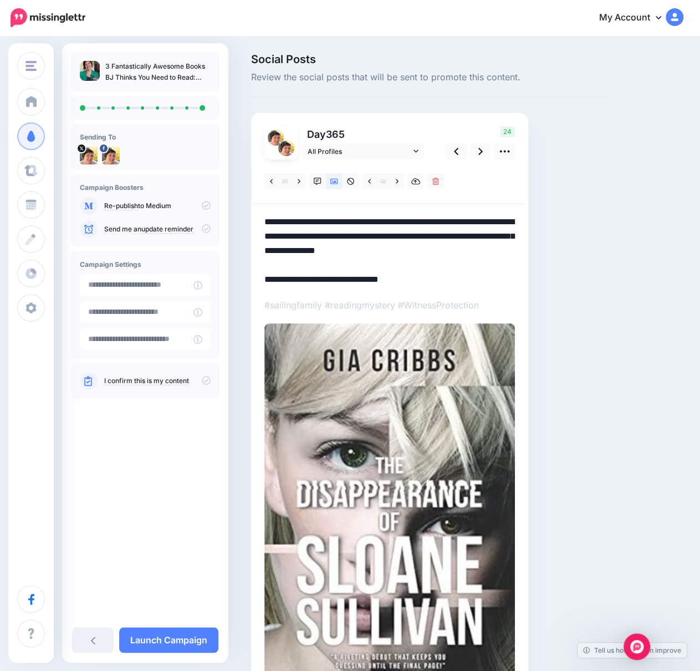
drag, startPoint x: 424, startPoint y: 280, endPoint x: 328, endPoint y: 278, distance: 95.9
click at [328, 278] on textarea "**********" at bounding box center [389, 251] width 250 height 72
paste textarea "**********"
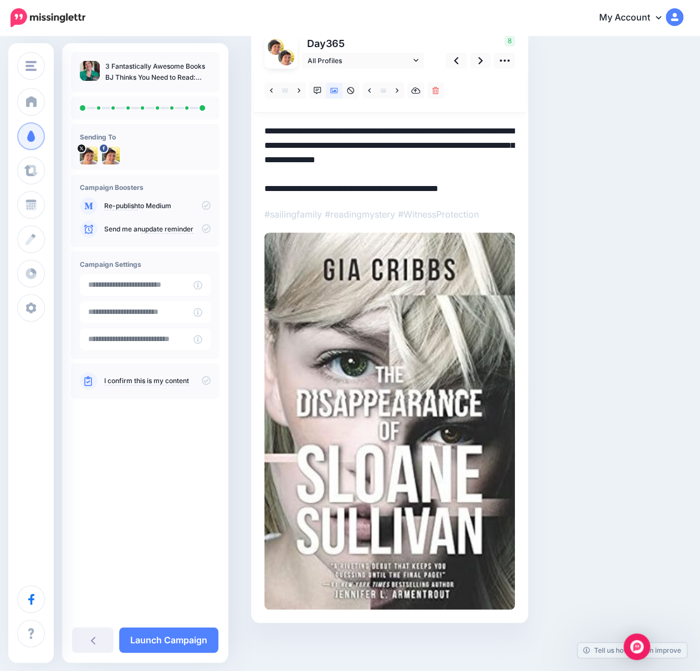
scroll to position [93, 0]
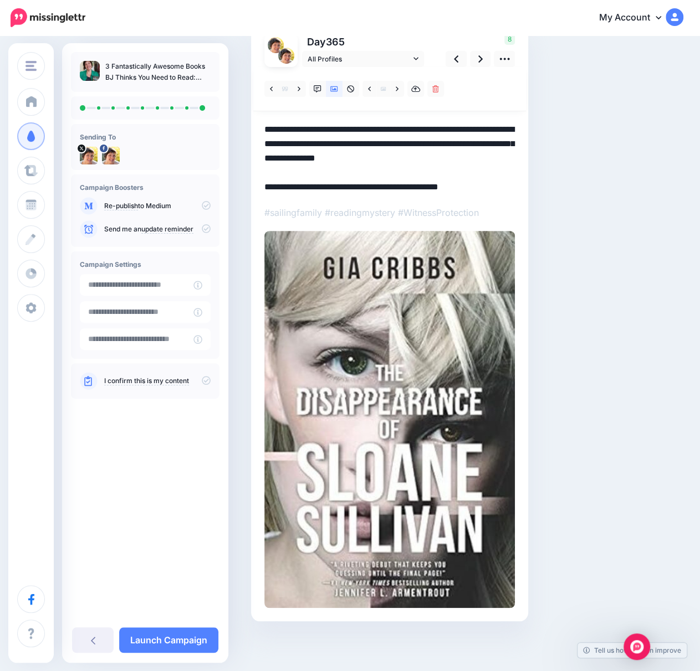
type textarea "**********"
click at [162, 634] on link "Launch Campaign" at bounding box center [168, 640] width 99 height 25
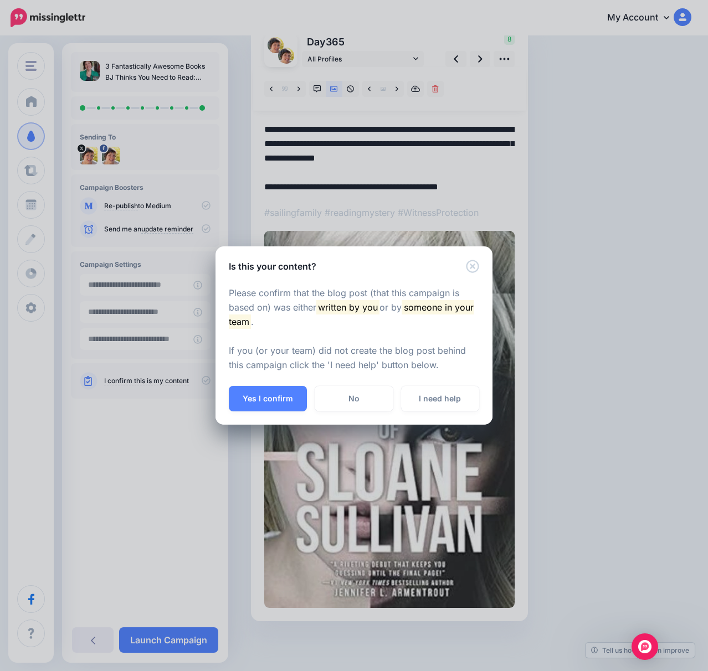
click at [274, 392] on button "Yes I confirm" at bounding box center [268, 398] width 78 height 25
